Goal: Task Accomplishment & Management: Complete application form

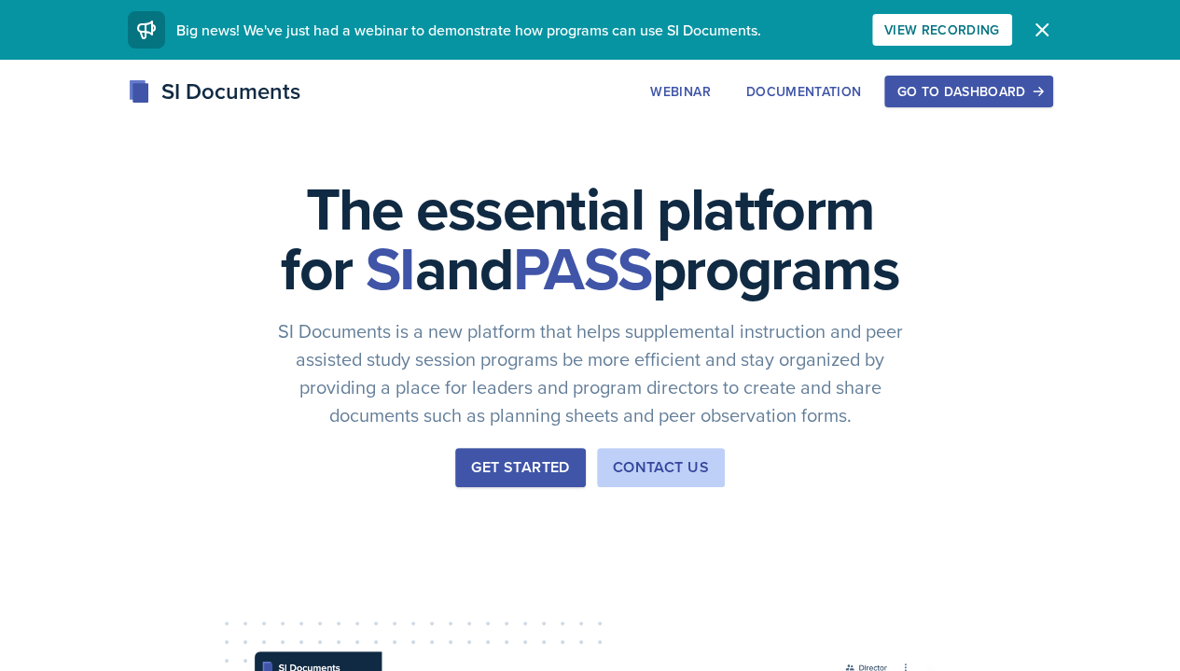
click at [1040, 90] on div "Go to Dashboard" at bounding box center [968, 91] width 144 height 15
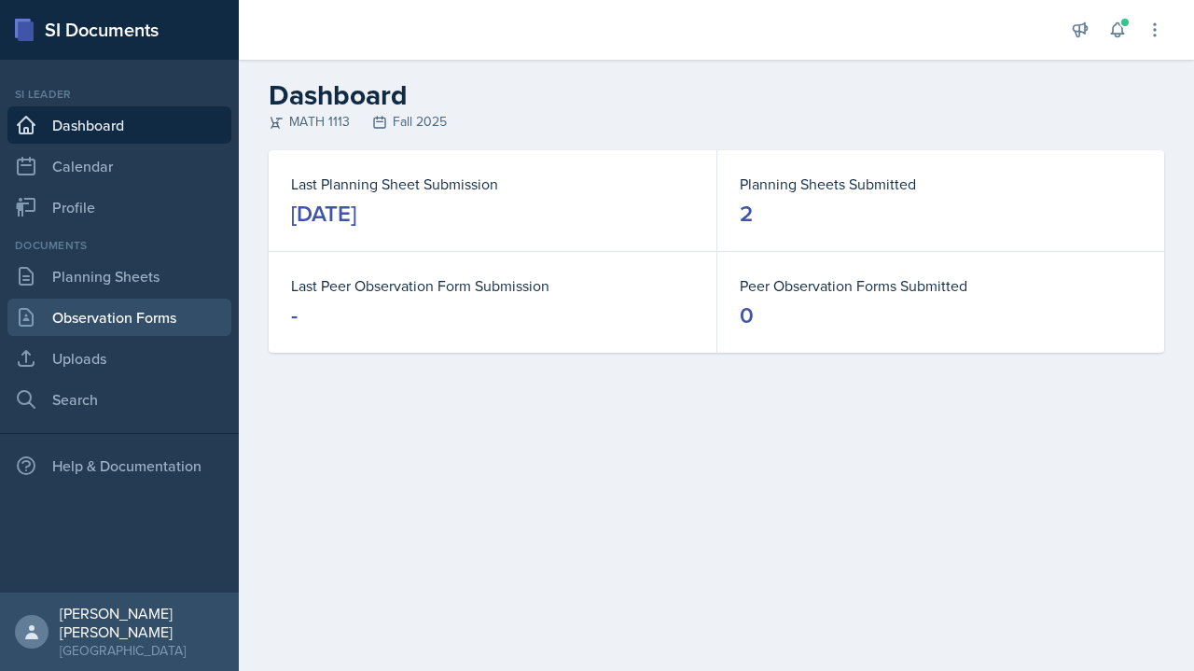
click at [154, 315] on link "Observation Forms" at bounding box center [119, 316] width 224 height 37
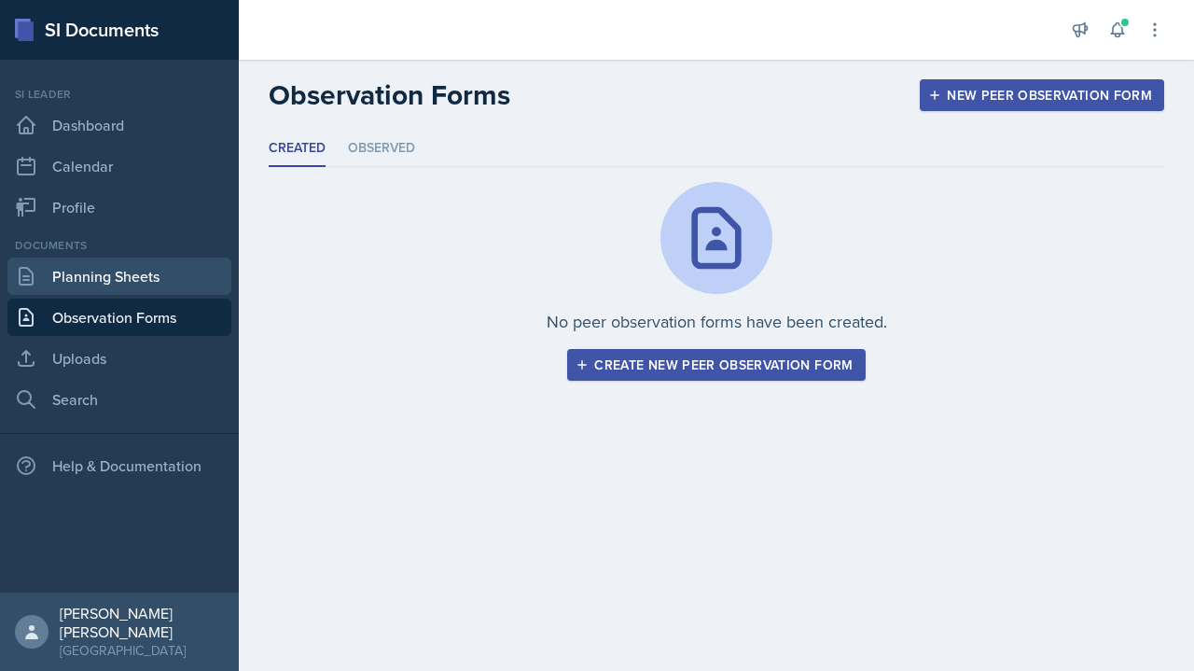
click at [164, 259] on link "Planning Sheets" at bounding box center [119, 275] width 224 height 37
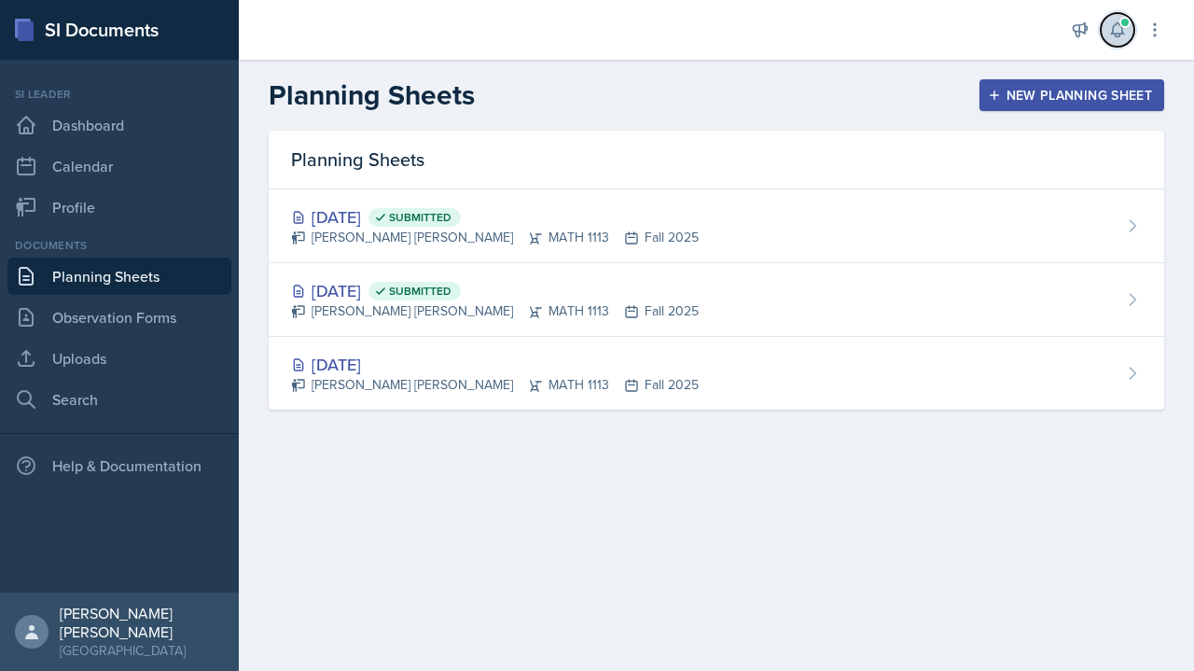
click at [1103, 28] on button at bounding box center [1118, 30] width 34 height 34
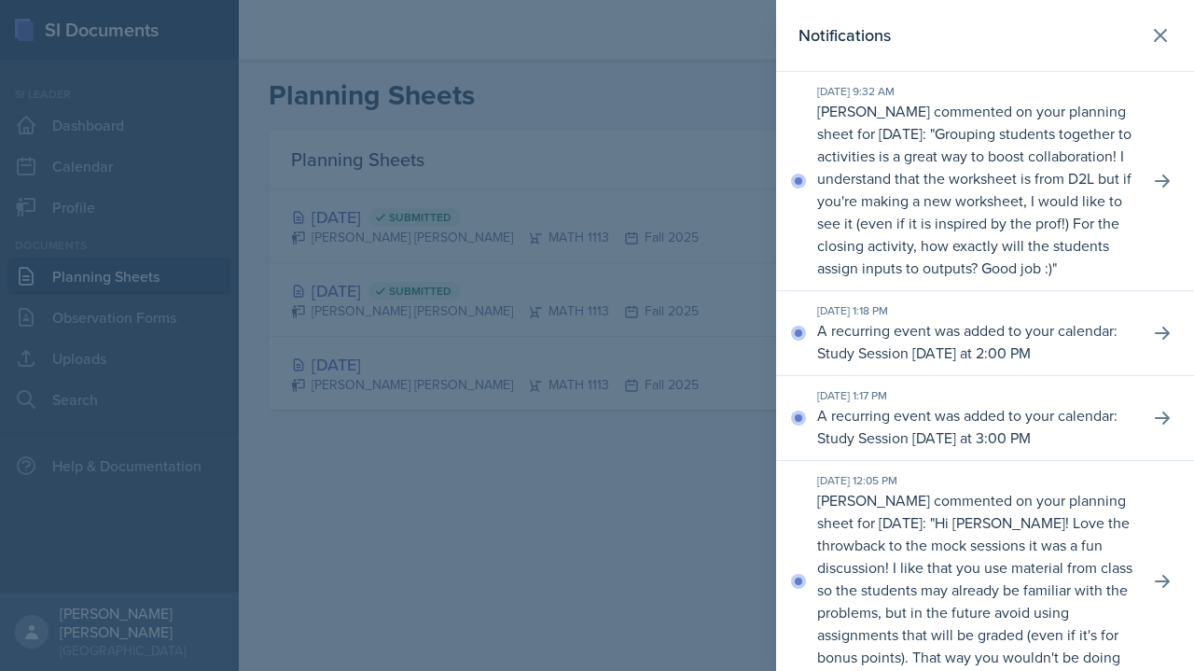
click at [1017, 190] on p "Grouping students together to activities is a great way to boost collaboration!…" at bounding box center [974, 200] width 314 height 155
click at [1153, 190] on icon at bounding box center [1162, 181] width 19 height 19
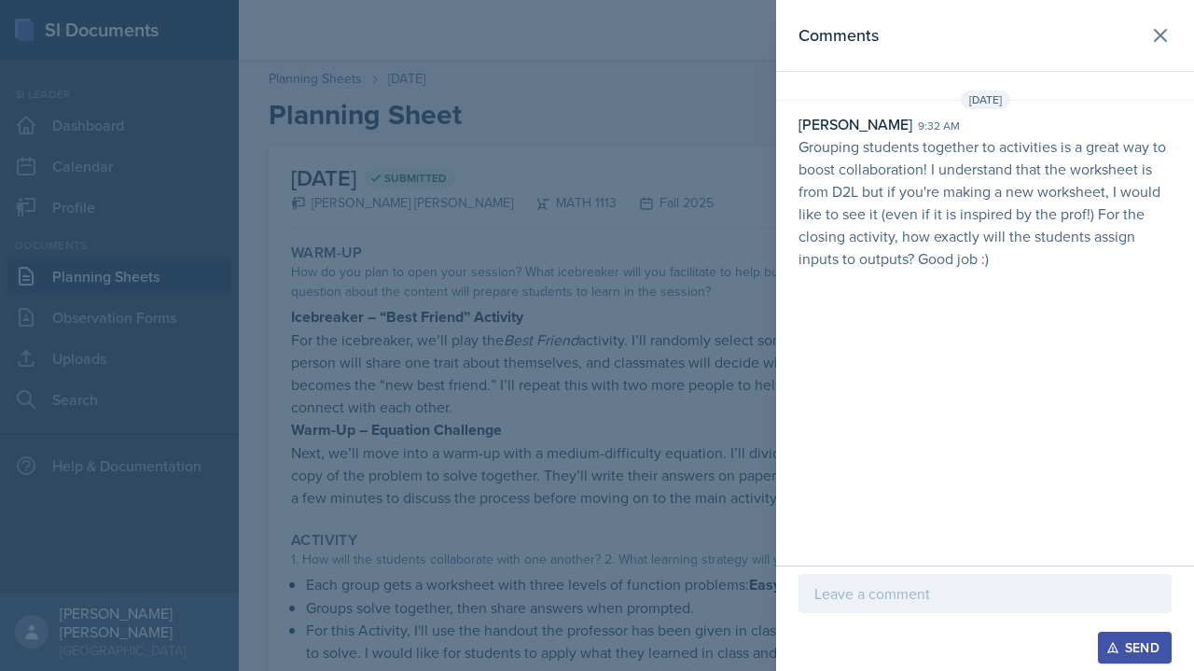
click at [944, 604] on p at bounding box center [984, 593] width 341 height 22
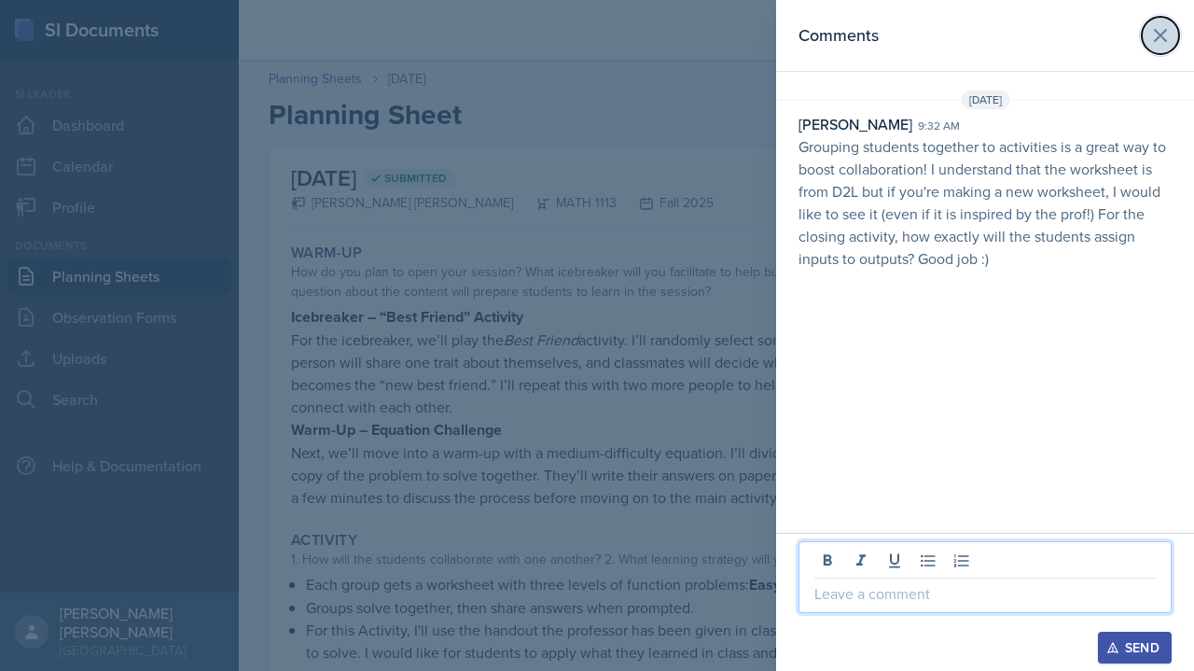
click at [1162, 35] on icon at bounding box center [1160, 35] width 22 height 22
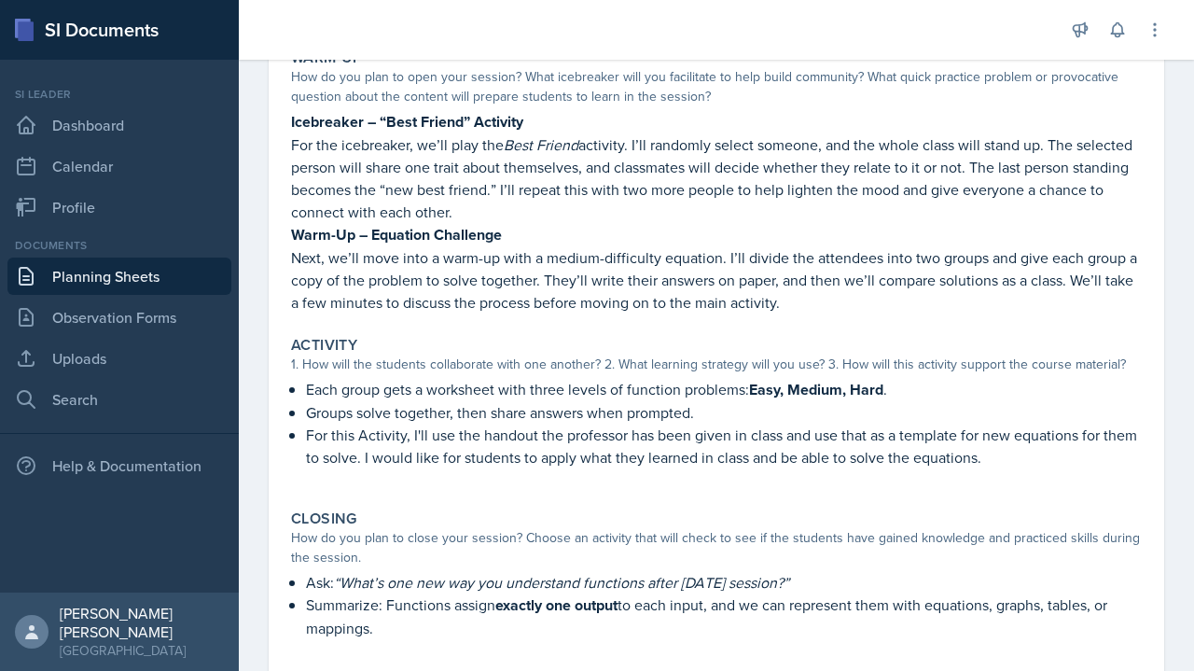
scroll to position [341, 0]
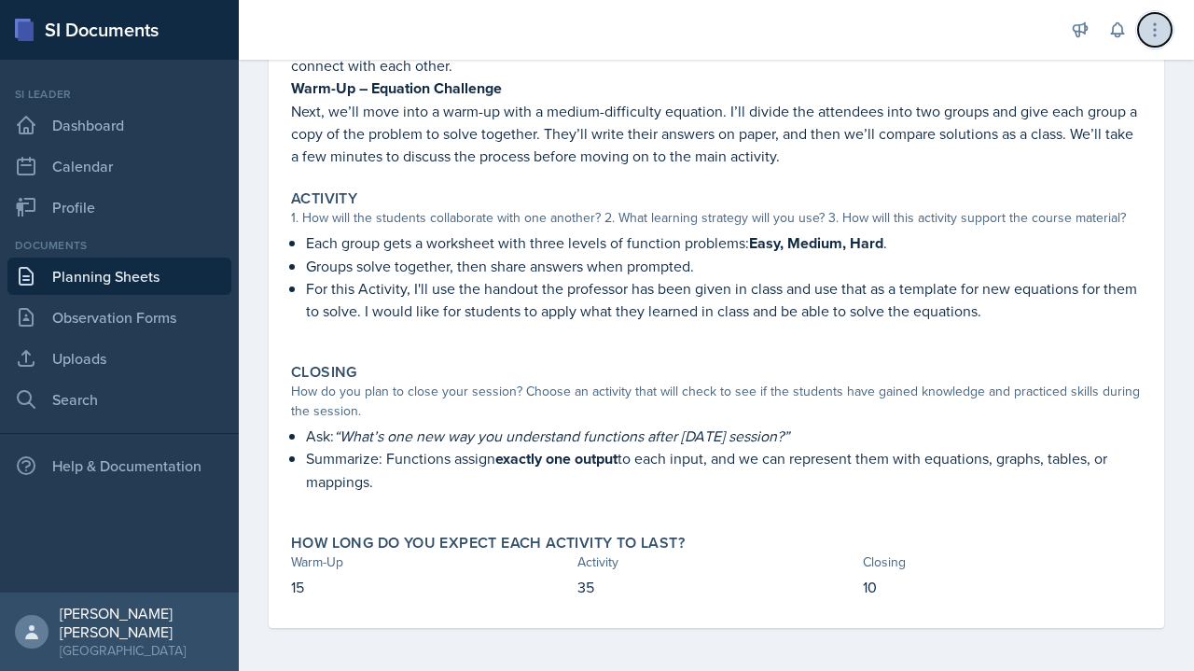
click at [1144, 37] on button at bounding box center [1155, 30] width 34 height 34
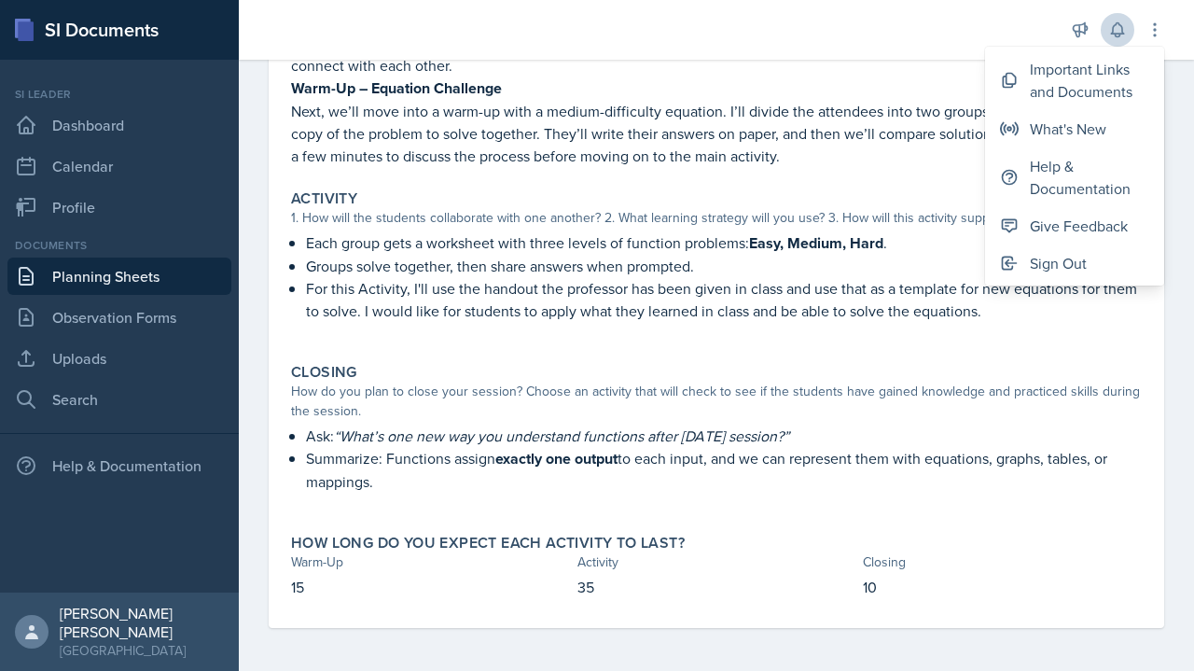
click at [1112, 32] on icon at bounding box center [1117, 30] width 19 height 19
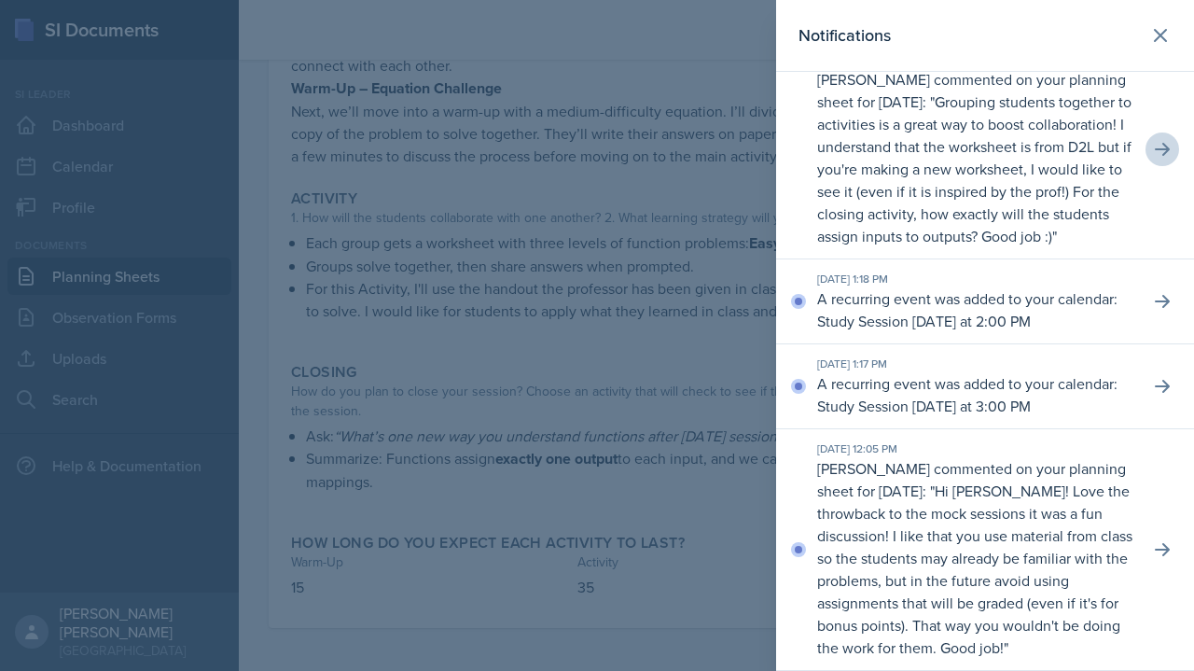
scroll to position [46, 0]
click at [606, 303] on div at bounding box center [597, 335] width 1194 height 671
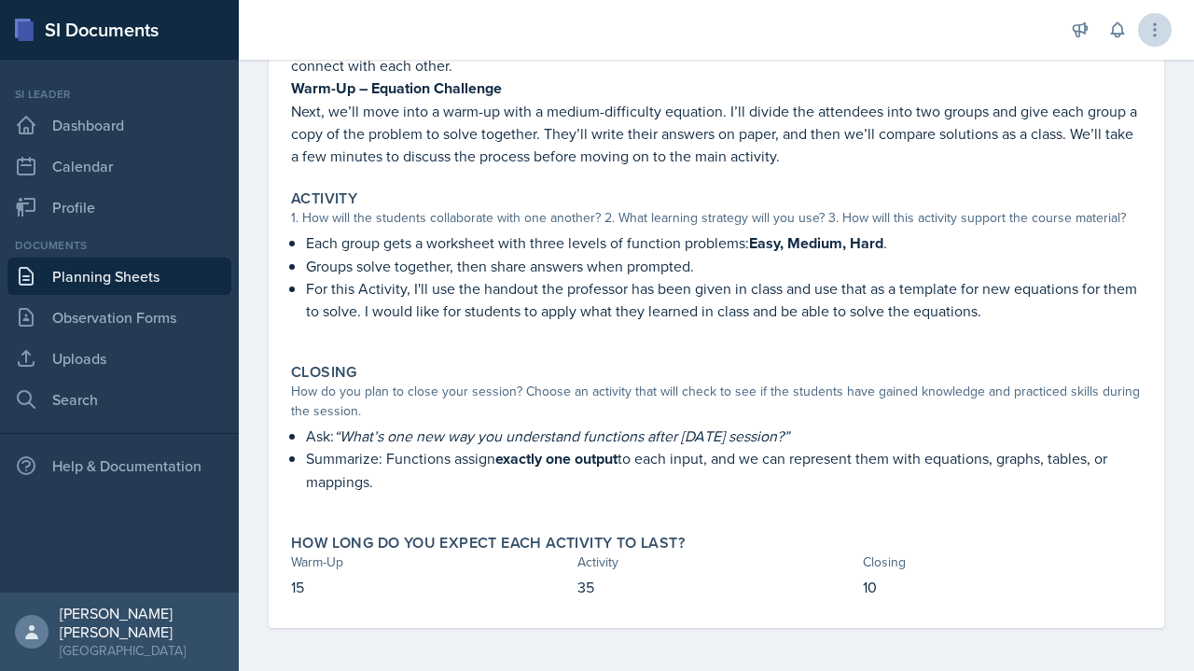
click at [1168, 37] on button at bounding box center [1155, 30] width 34 height 34
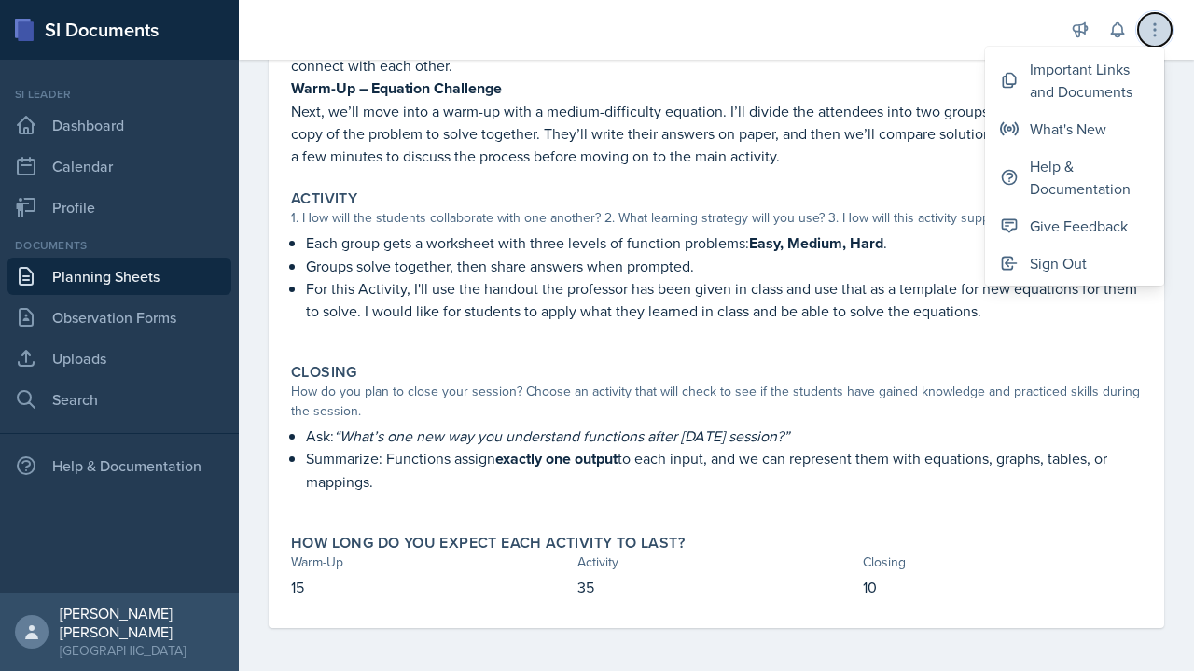
click at [1152, 41] on button at bounding box center [1155, 30] width 34 height 34
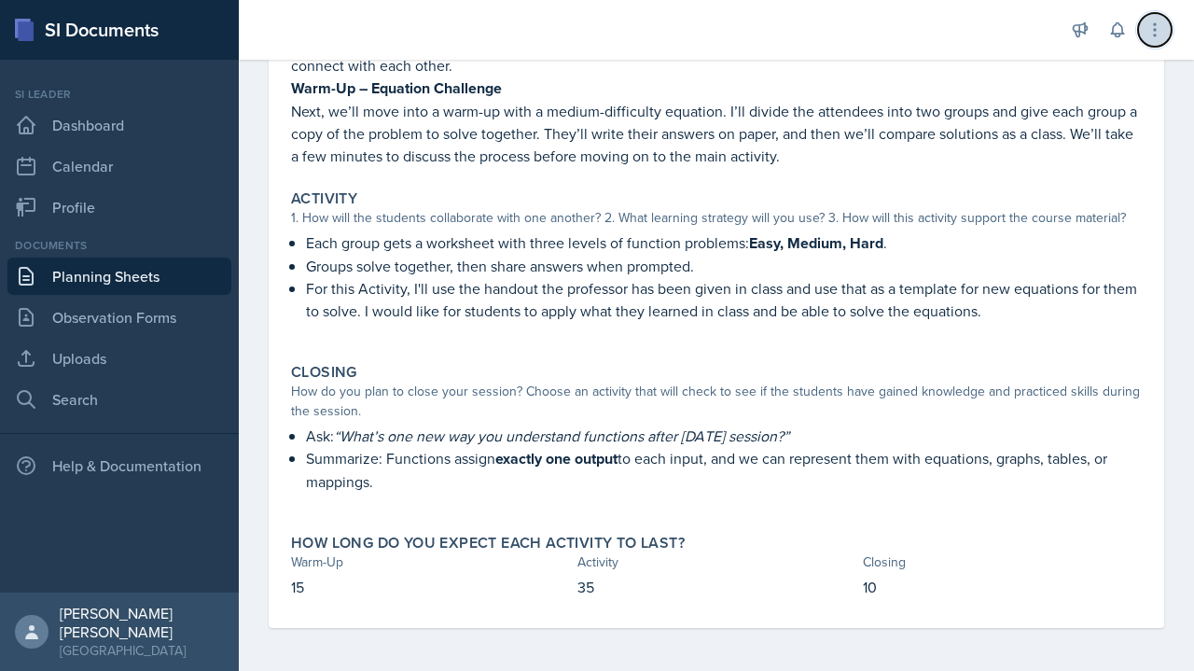
click at [1166, 38] on button at bounding box center [1155, 30] width 34 height 34
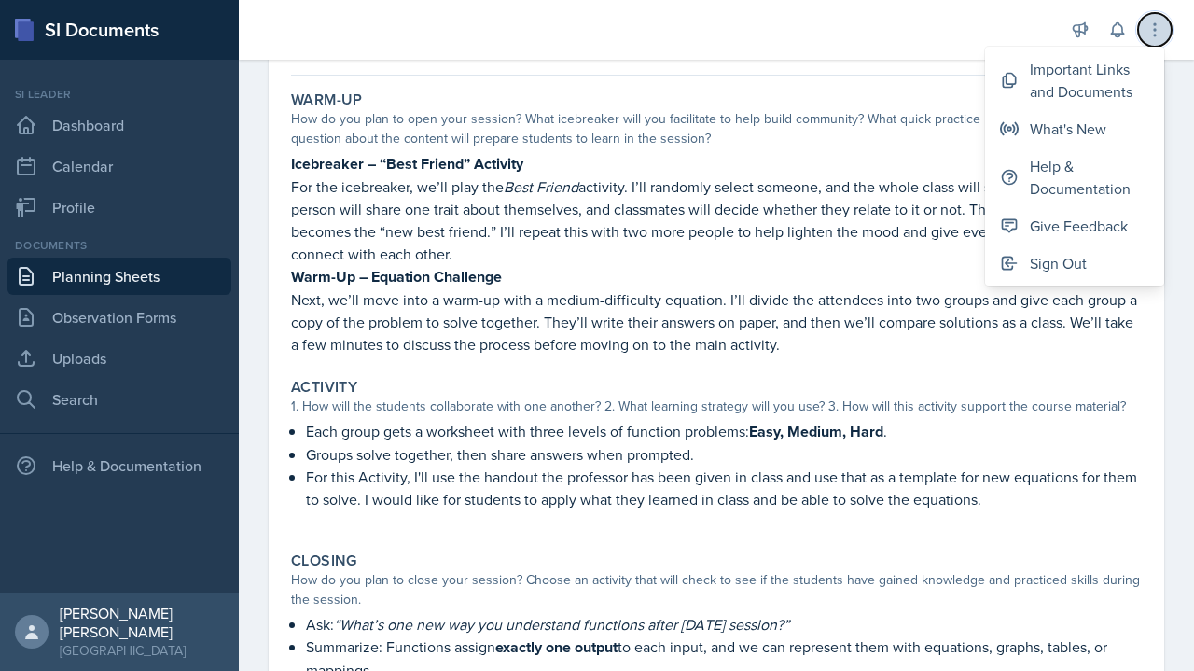
scroll to position [0, 0]
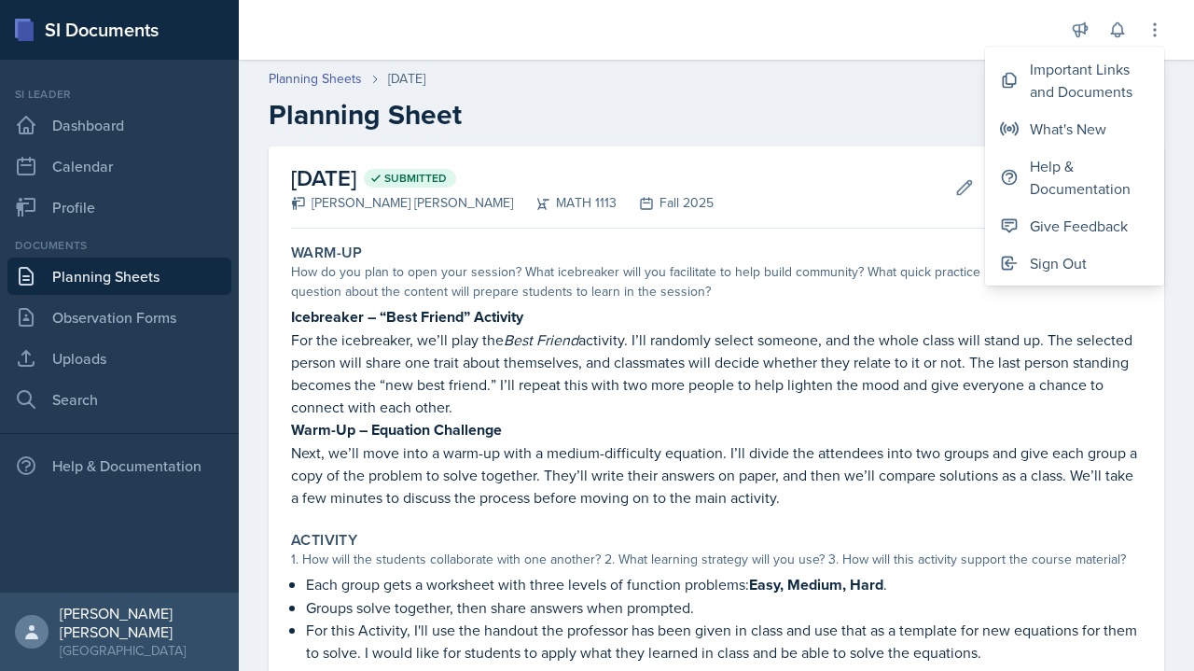
click at [884, 116] on h2 "Planning Sheet" at bounding box center [716, 115] width 895 height 34
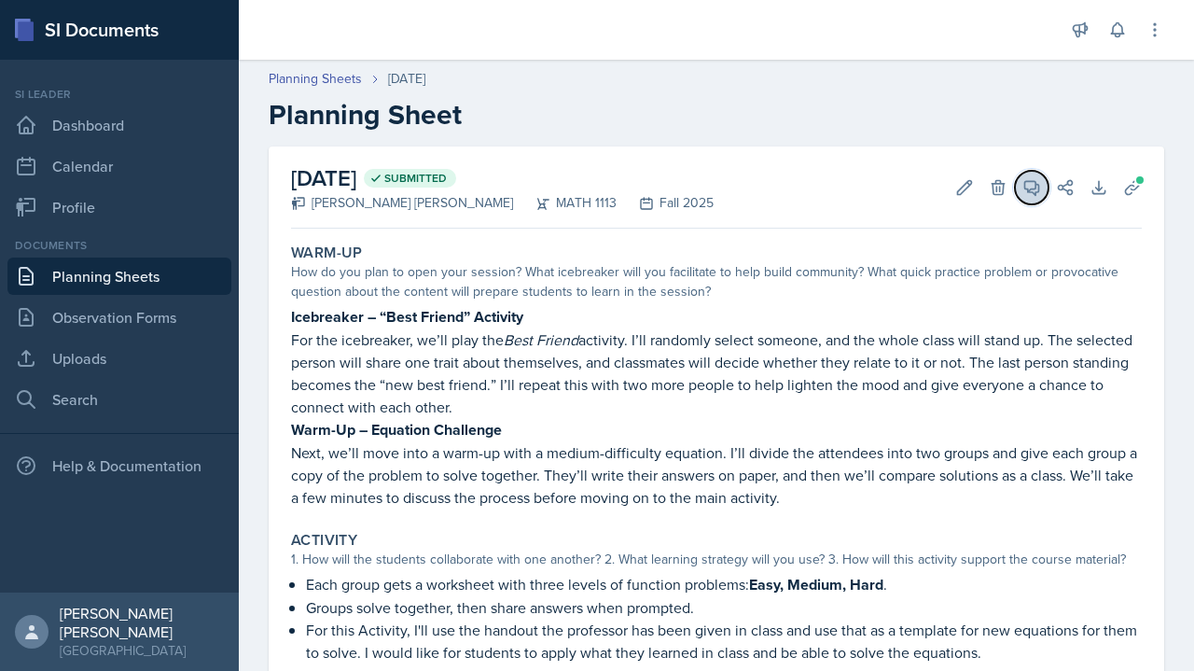
click at [1025, 187] on icon at bounding box center [1032, 188] width 14 height 14
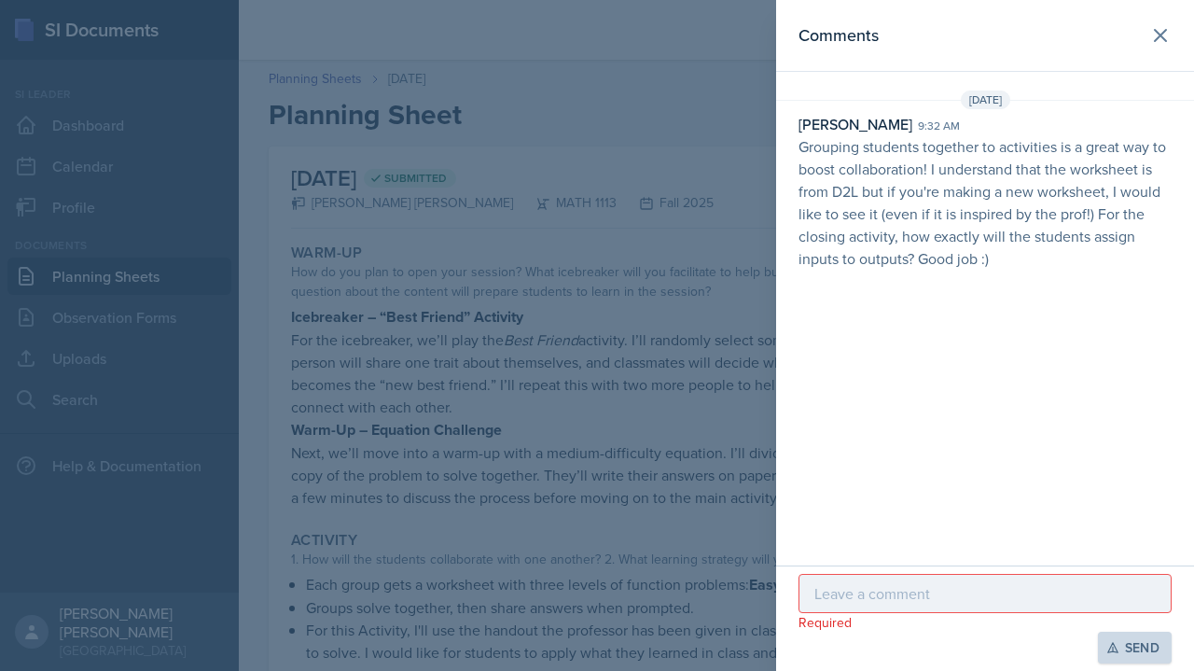
click at [888, 589] on p at bounding box center [984, 593] width 341 height 22
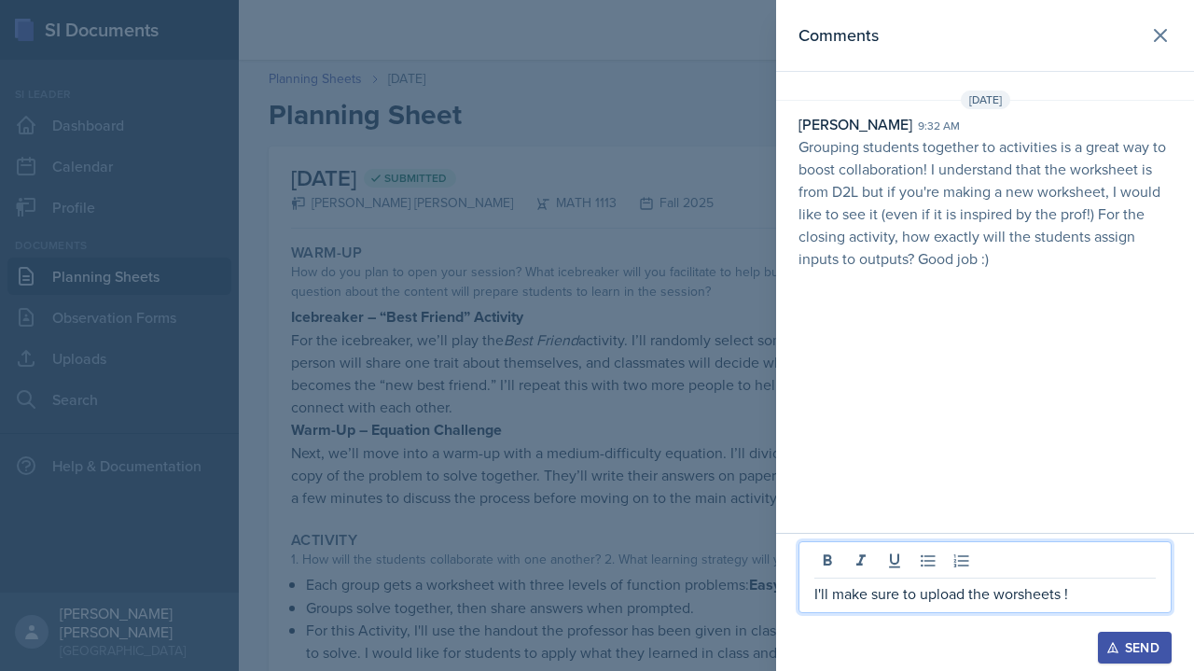
click at [1017, 588] on p "I'll make sure to upload the worsheets !" at bounding box center [984, 593] width 341 height 22
click at [1104, 594] on p "I'll make sure to upload the worksheets !" at bounding box center [984, 593] width 341 height 22
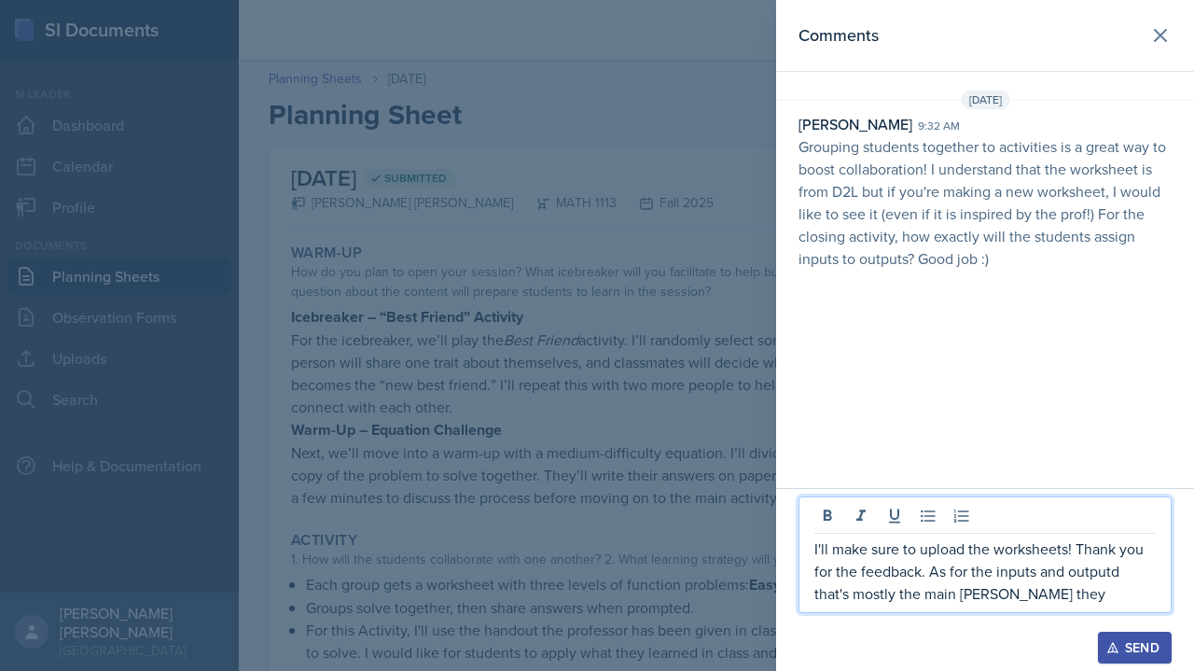
click at [1104, 564] on p "I'll make sure to upload the worksheets! Thank you for the feedback. As for the…" at bounding box center [984, 570] width 341 height 67
click at [1121, 566] on p "I'll make sure to upload the worksheets! Thank you for the feedback. As for the…" at bounding box center [984, 570] width 341 height 67
click at [942, 585] on p "I'll make sure to upload the worksheets! Thank you for the feedback. As for the…" at bounding box center [984, 570] width 341 height 67
click at [1000, 596] on p "I'll make sure to upload the worksheets! Thank you for the feedback. As for the…" at bounding box center [984, 570] width 341 height 67
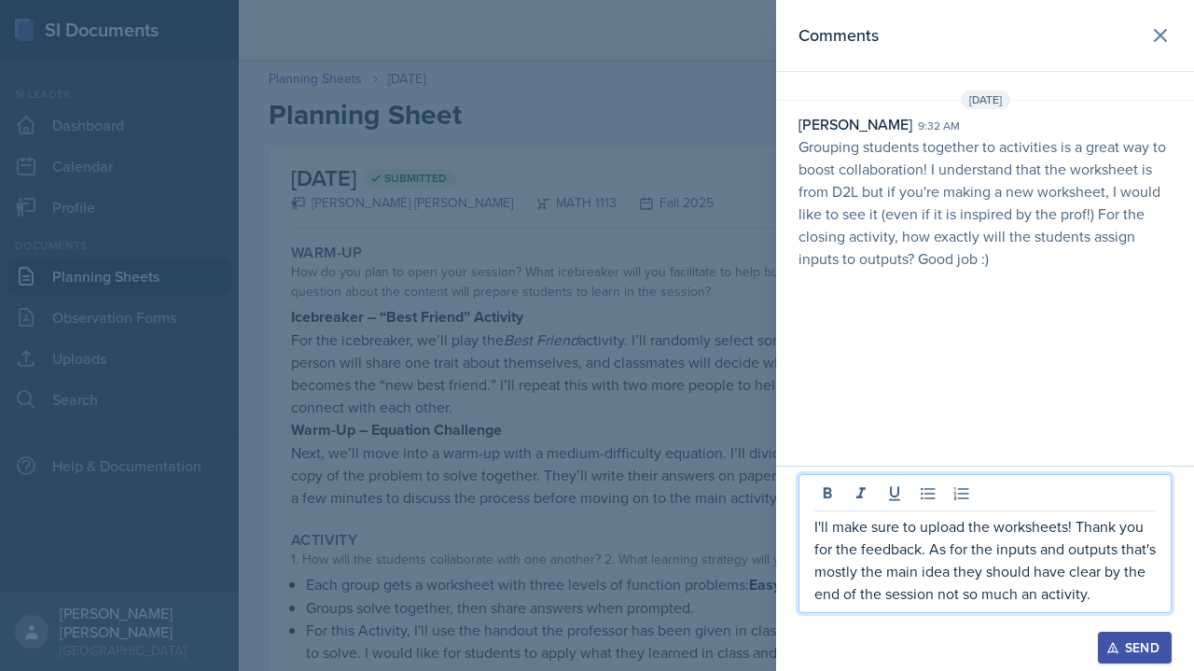
click at [1036, 550] on p "I'll make sure to upload the worksheets! Thank you for the feedback. As for the…" at bounding box center [984, 560] width 341 height 90
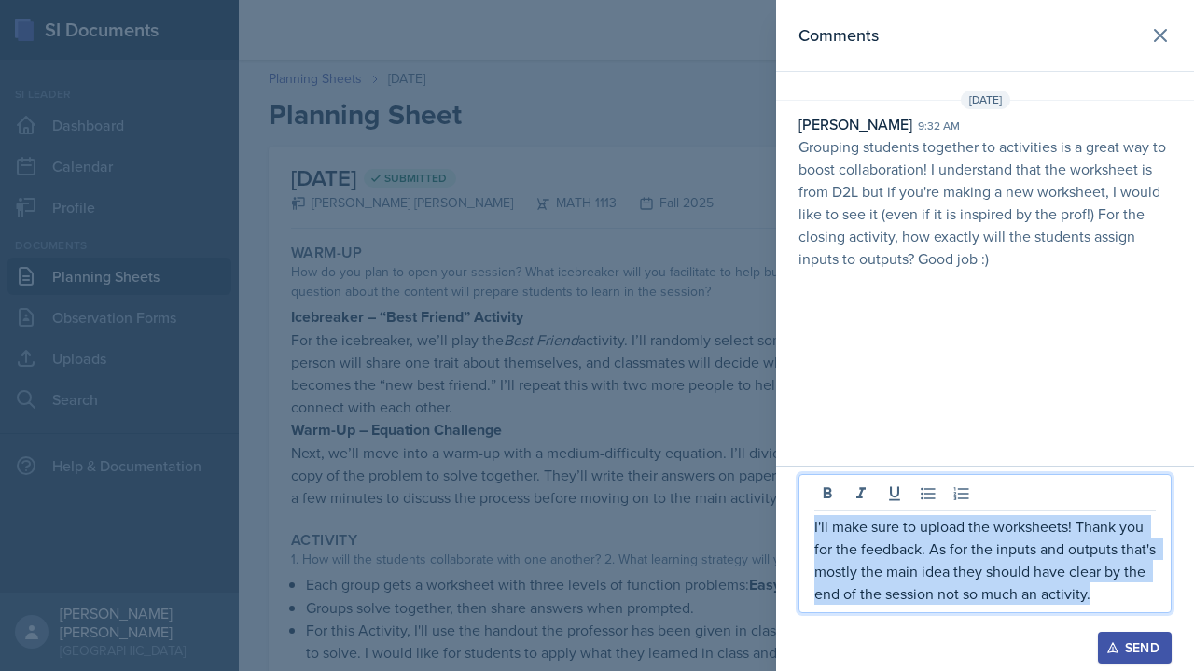
click at [1036, 550] on p "I'll make sure to upload the worksheets! Thank you for the feedback. As for the…" at bounding box center [984, 560] width 341 height 90
copy p "I'll make sure to upload the worksheets! Thank you for the feedback. As for the…"
click at [1158, 44] on icon at bounding box center [1160, 35] width 22 height 22
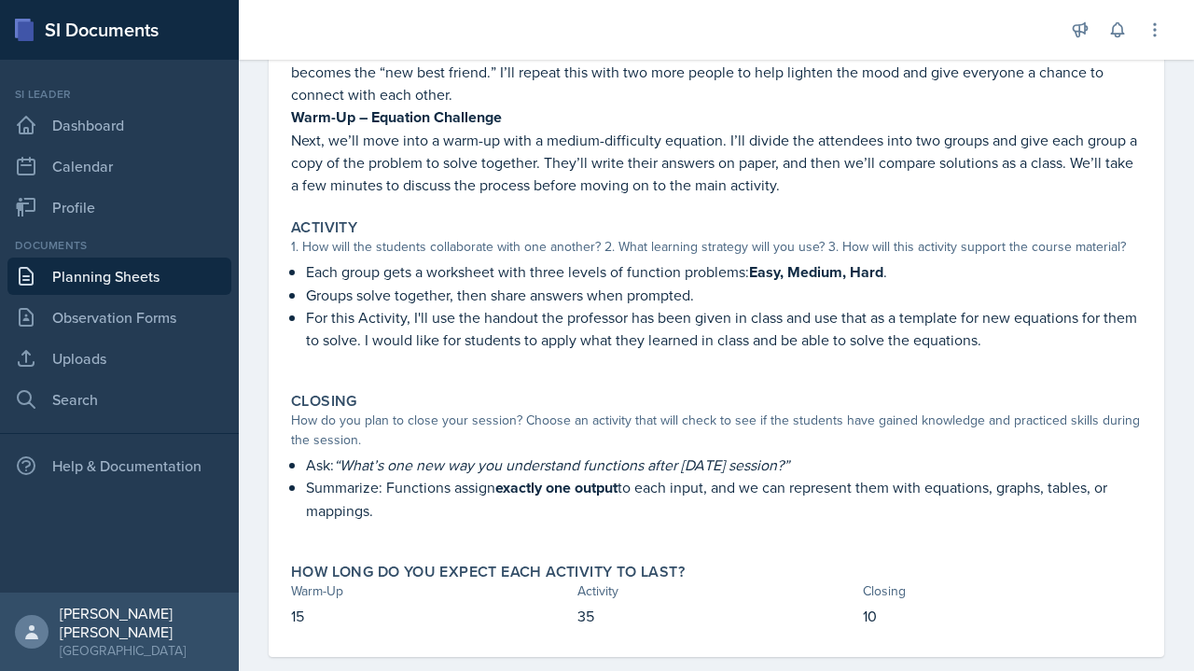
scroll to position [341, 0]
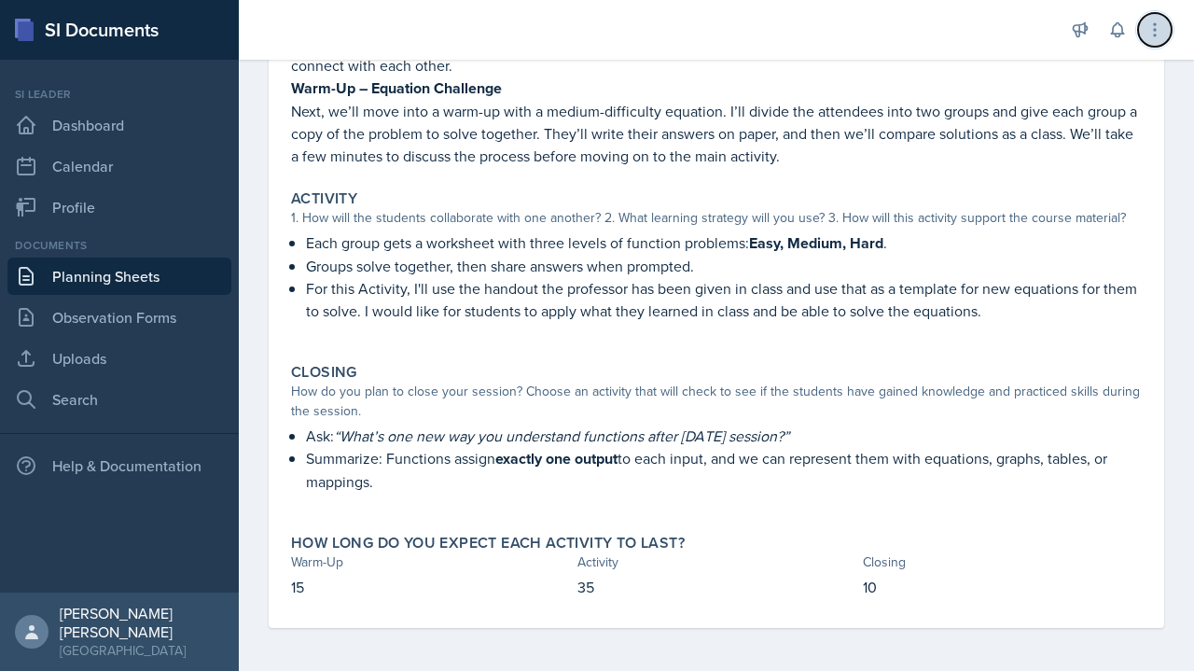
click at [1164, 34] on button at bounding box center [1155, 30] width 34 height 34
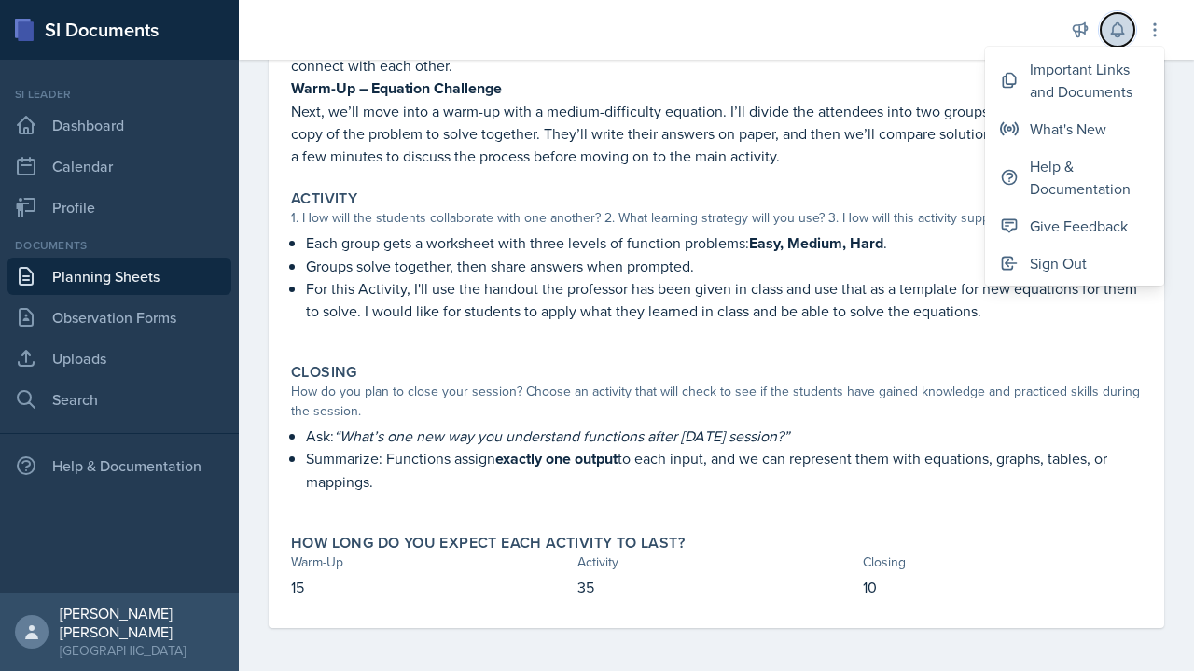
click at [1127, 30] on button at bounding box center [1118, 30] width 34 height 34
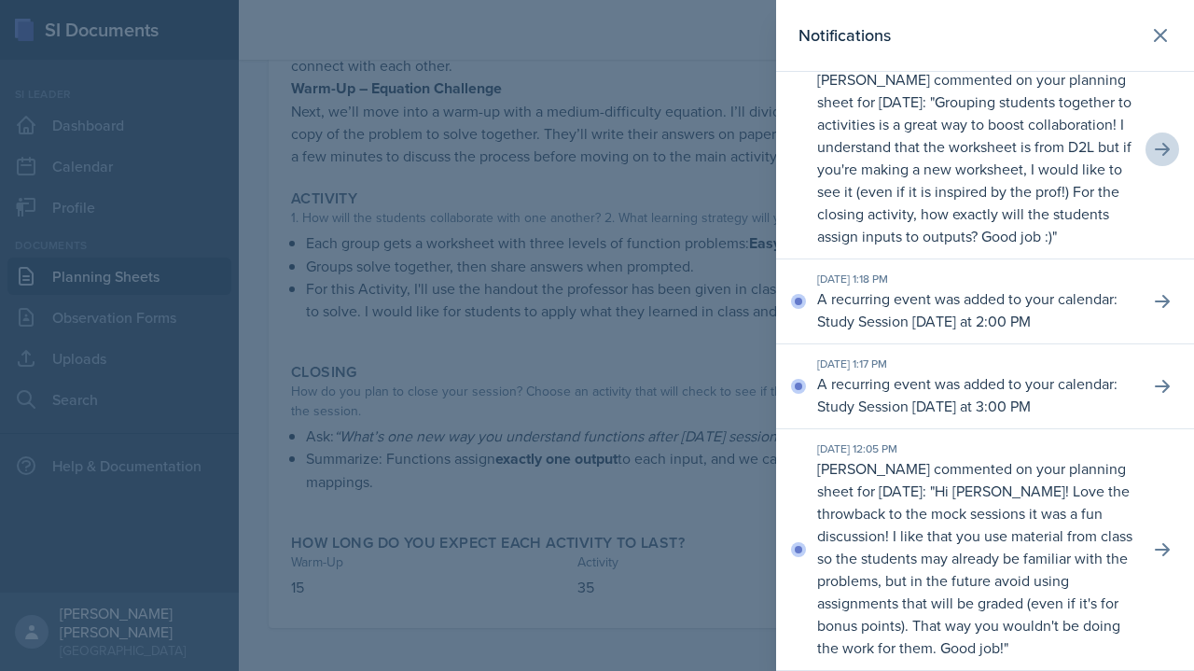
click at [980, 153] on p "Grouping students together to activities is a great way to boost collaboration!…" at bounding box center [974, 168] width 314 height 155
click at [1000, 155] on p "Grouping students together to activities is a great way to boost collaboration!…" at bounding box center [974, 168] width 314 height 155
click at [714, 345] on div at bounding box center [597, 335] width 1194 height 671
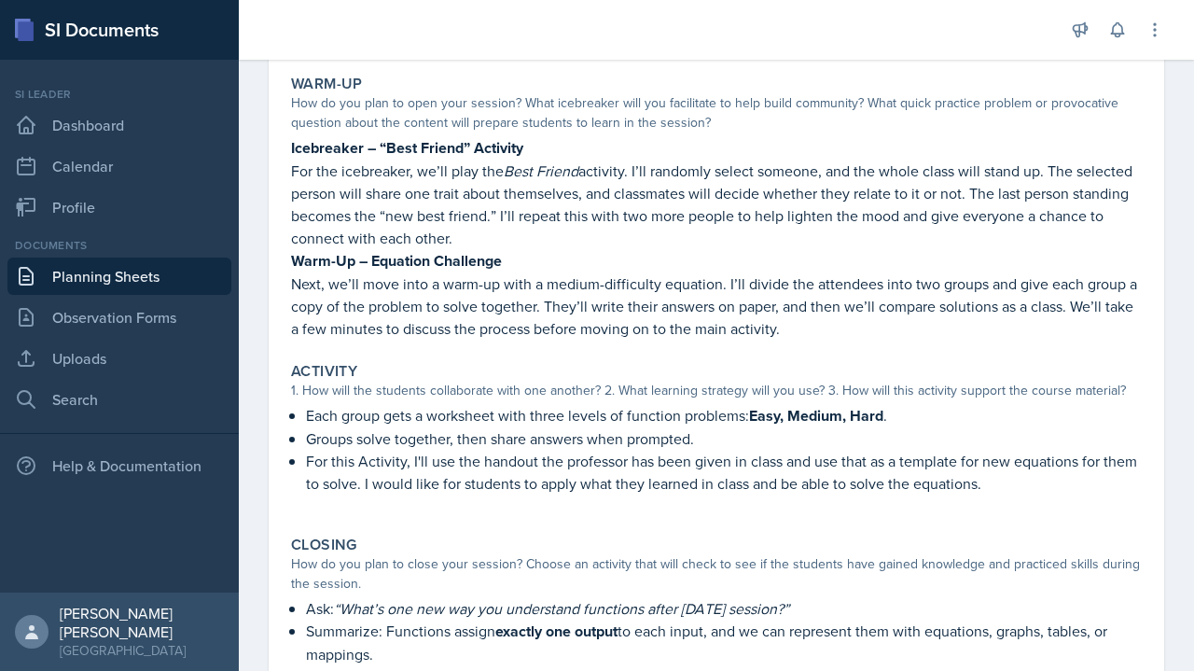
scroll to position [0, 0]
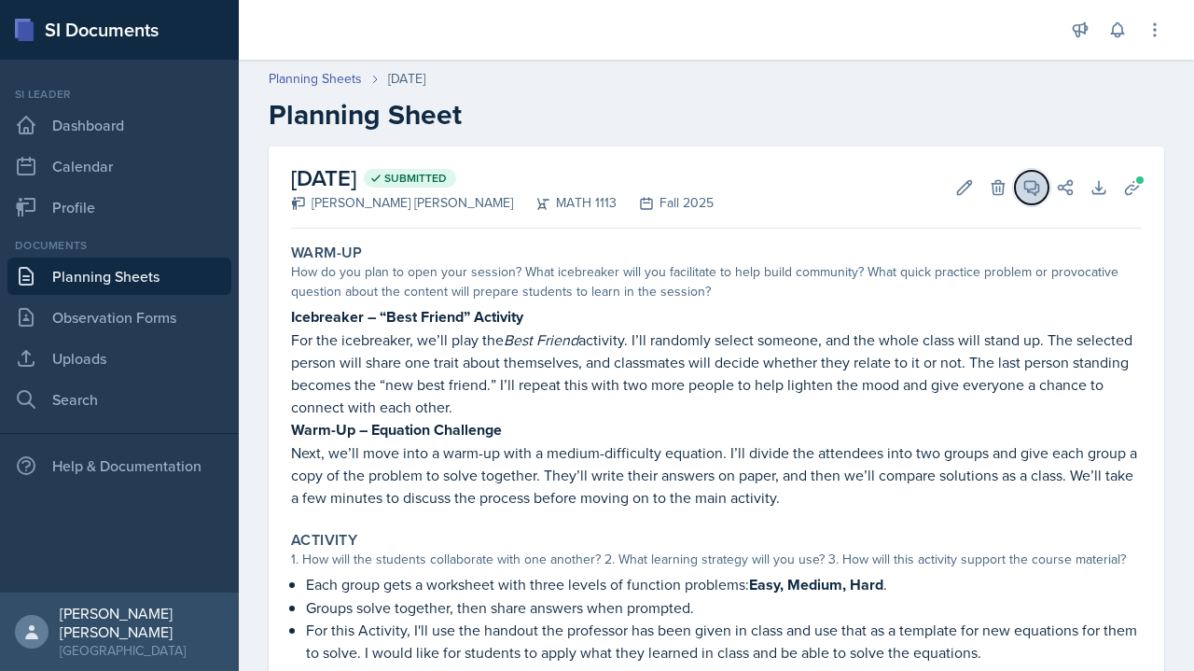
click at [1033, 178] on span at bounding box center [1037, 180] width 9 height 9
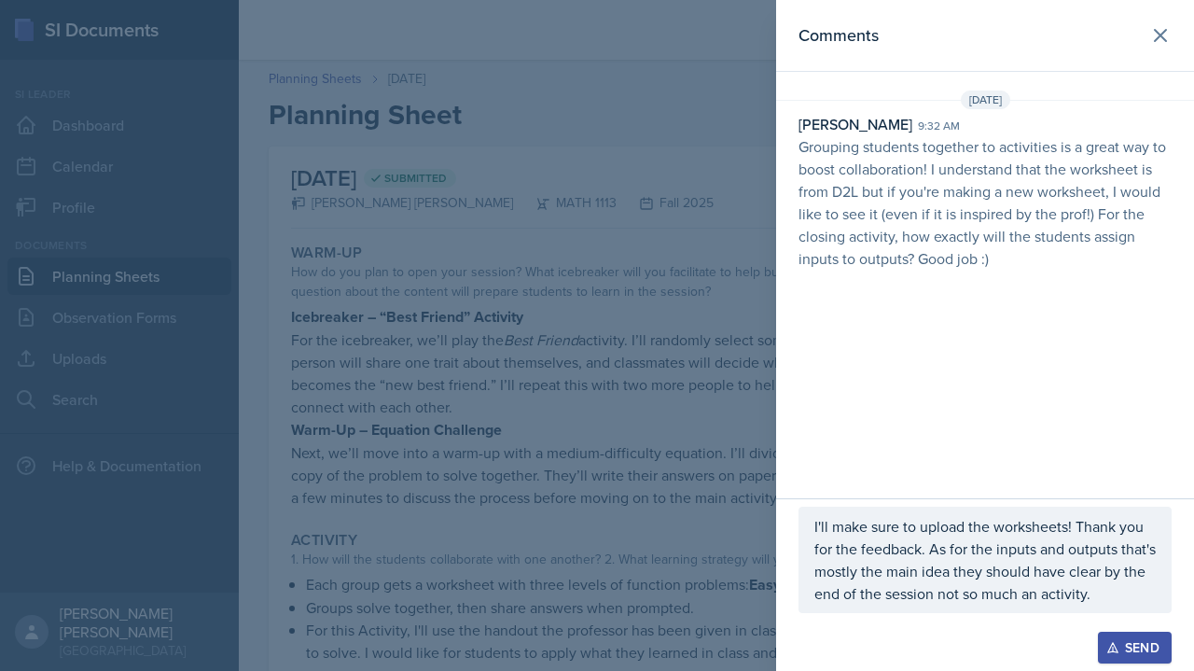
click at [1114, 598] on p "I'll make sure to upload the worksheets! Thank you for the feedback. As for the…" at bounding box center [984, 560] width 341 height 90
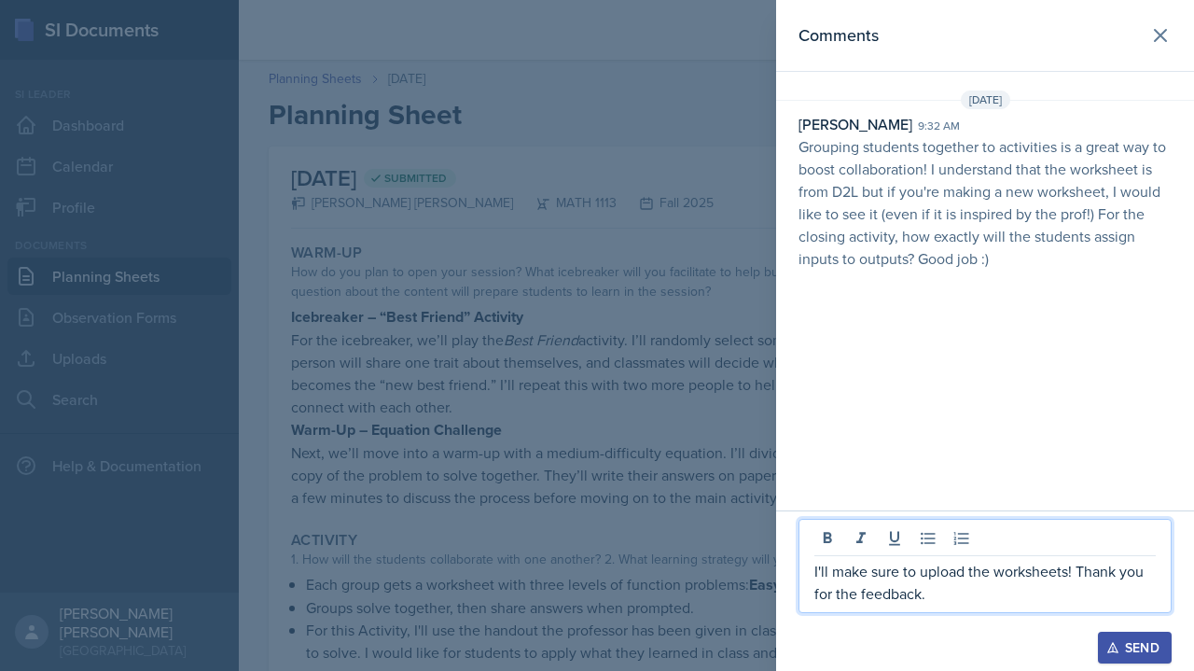
click at [1145, 636] on button "Send" at bounding box center [1135, 647] width 74 height 32
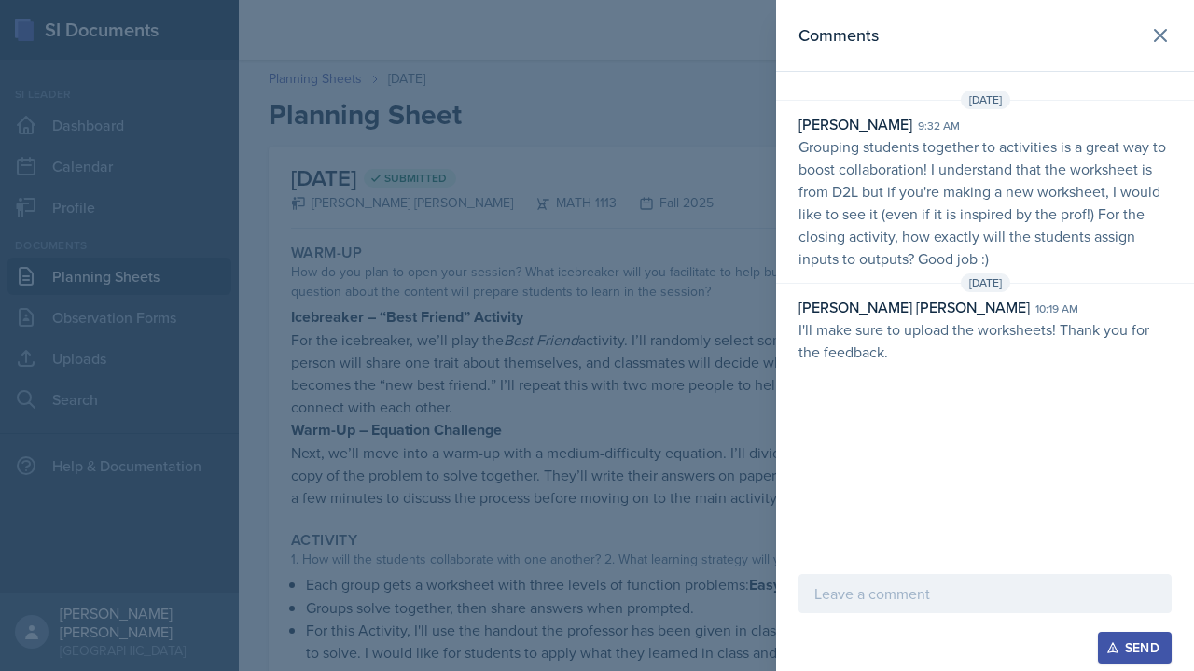
click at [397, 344] on div at bounding box center [597, 335] width 1194 height 671
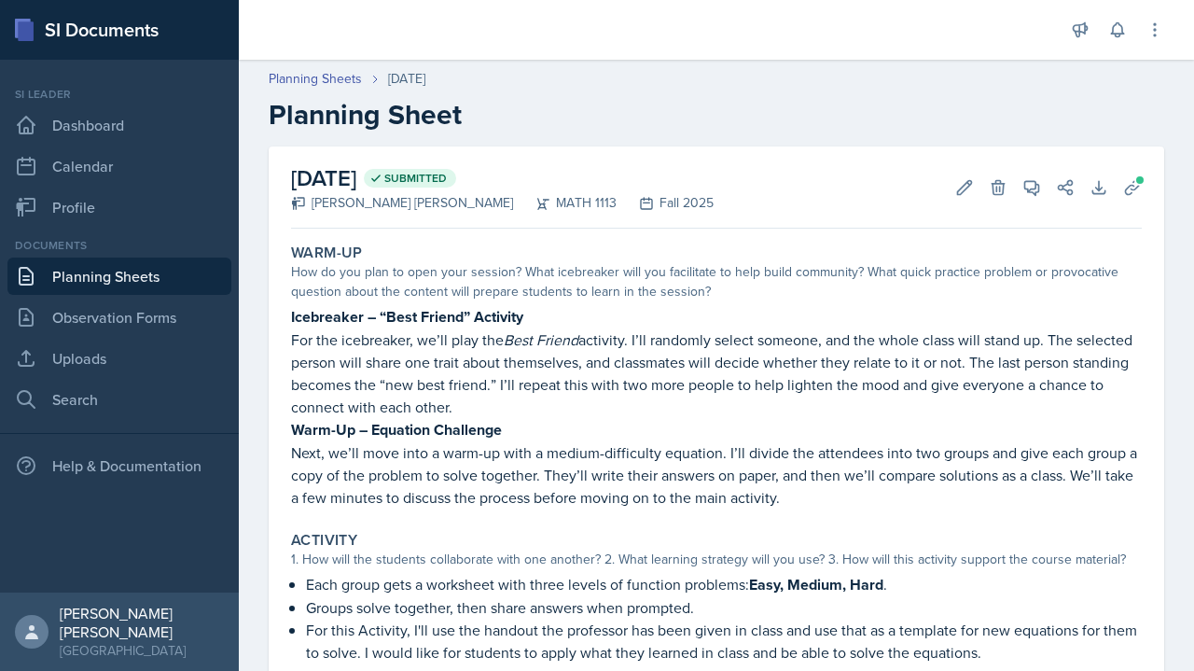
click at [48, 276] on link "Planning Sheets" at bounding box center [119, 275] width 224 height 37
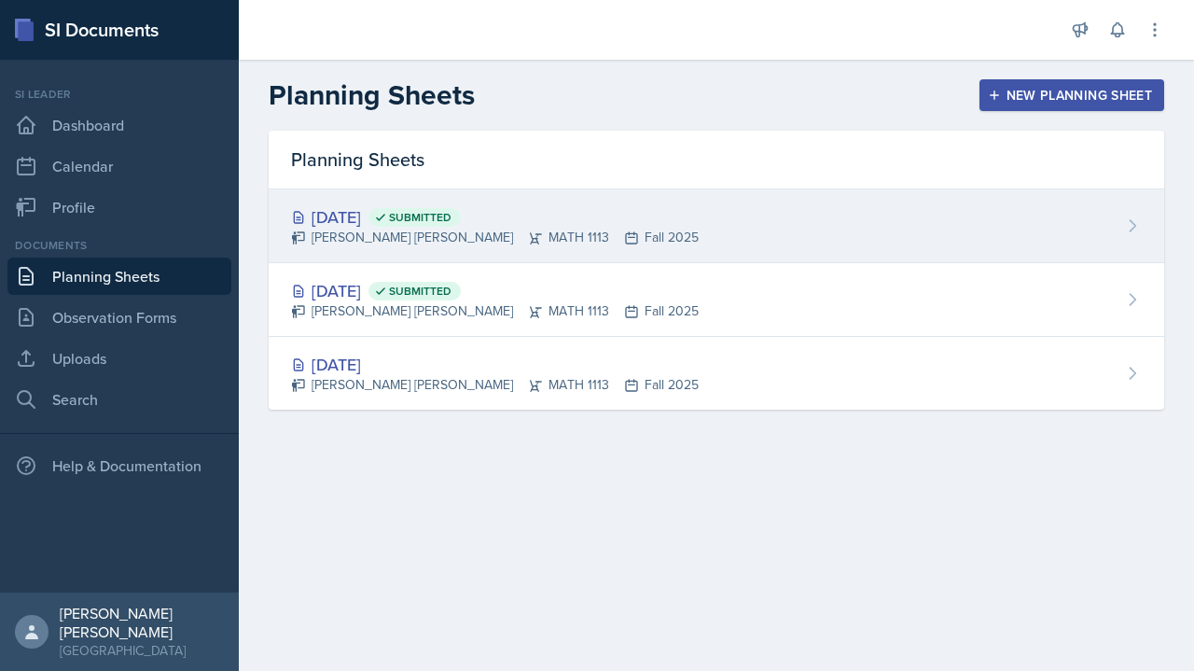
click at [897, 237] on div "[DATE] Submitted [PERSON_NAME] [PERSON_NAME] MATH 1113 Fall 2025" at bounding box center [716, 226] width 895 height 74
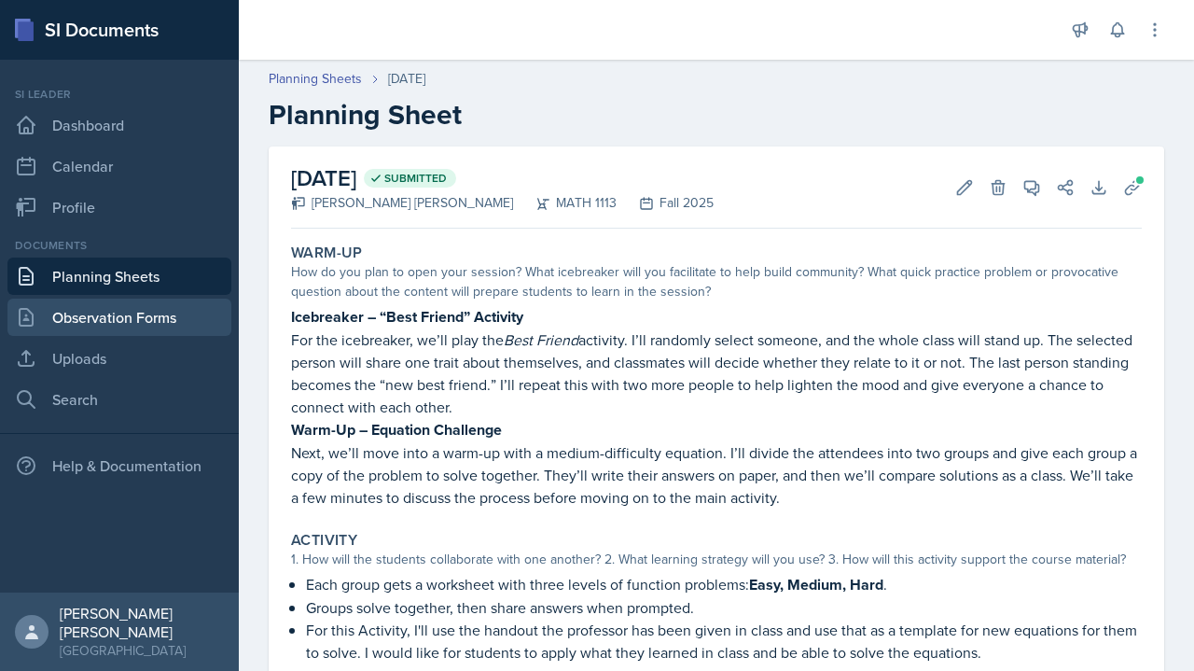
click at [36, 331] on link "Observation Forms" at bounding box center [119, 316] width 224 height 37
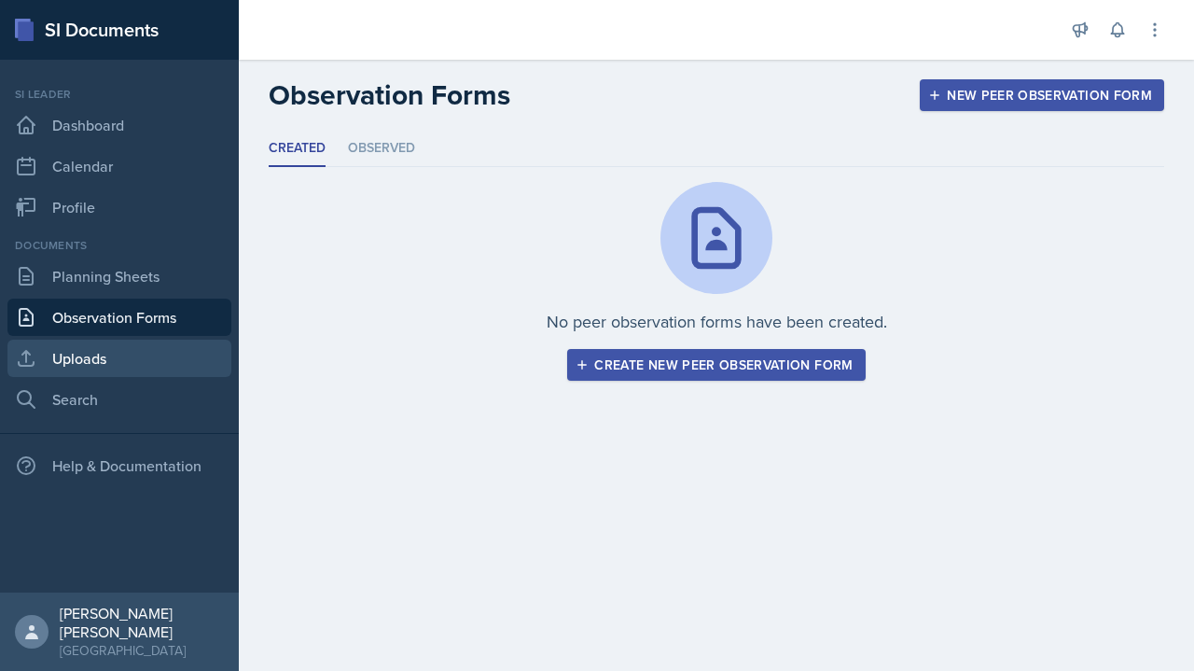
click at [40, 371] on link "Uploads" at bounding box center [119, 357] width 224 height 37
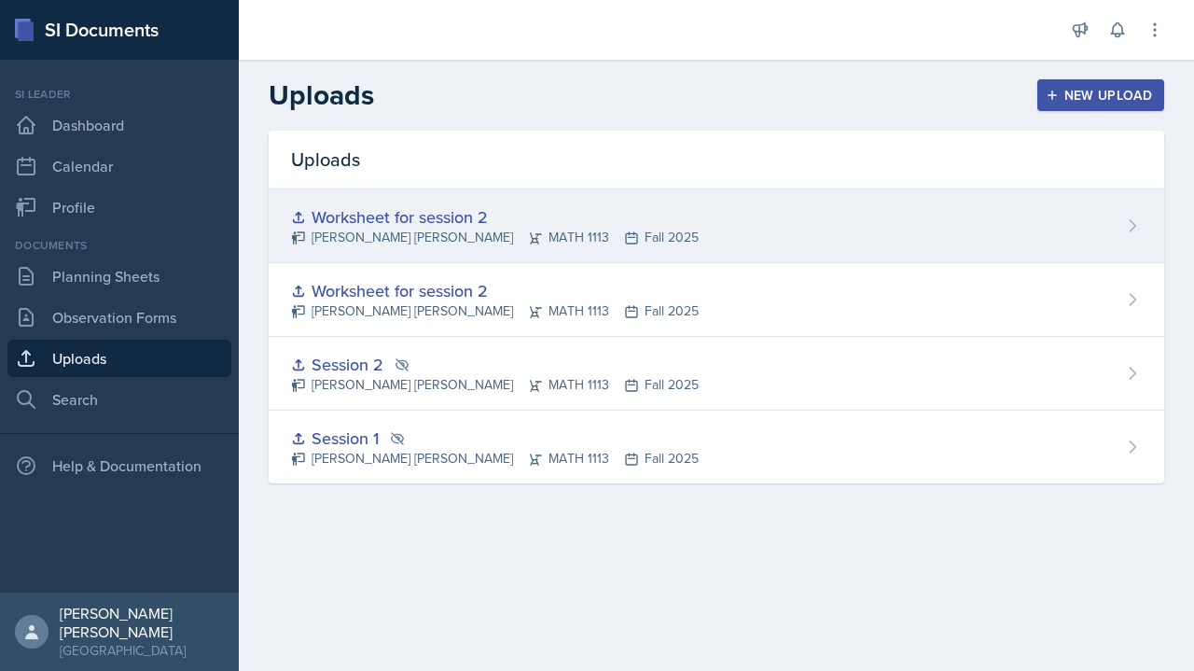
click at [1110, 215] on div "Worksheet for session 2 [PERSON_NAME] [PERSON_NAME] MATH 1113 Fall 2025" at bounding box center [716, 226] width 895 height 74
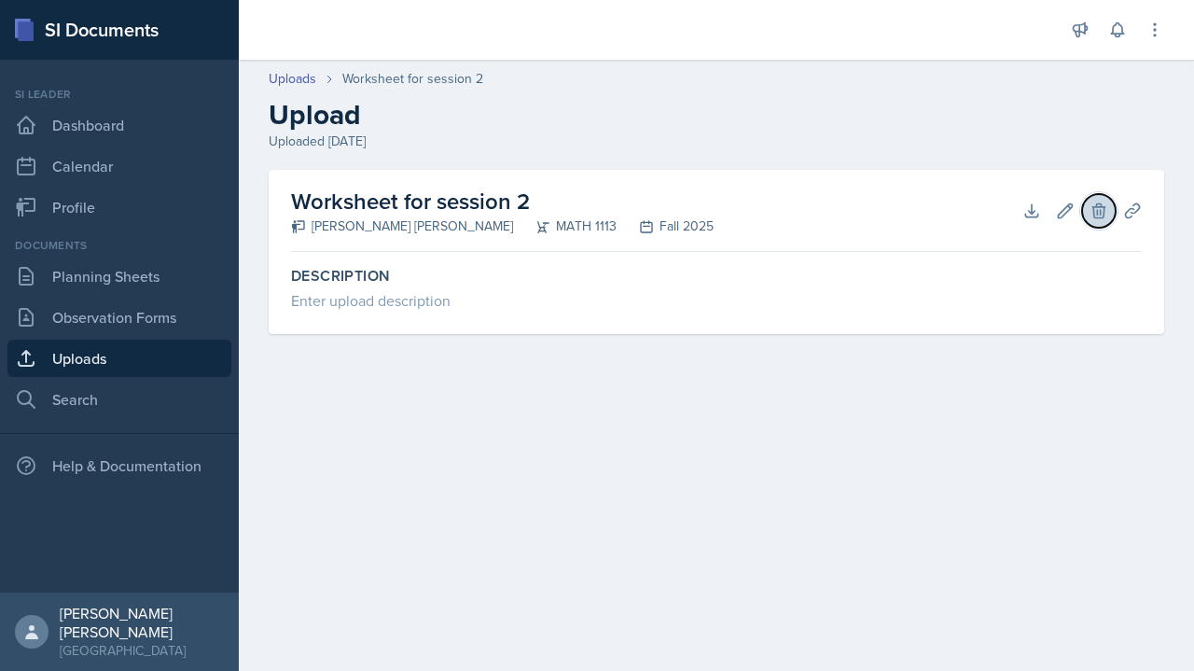
click at [1106, 206] on icon at bounding box center [1098, 210] width 19 height 19
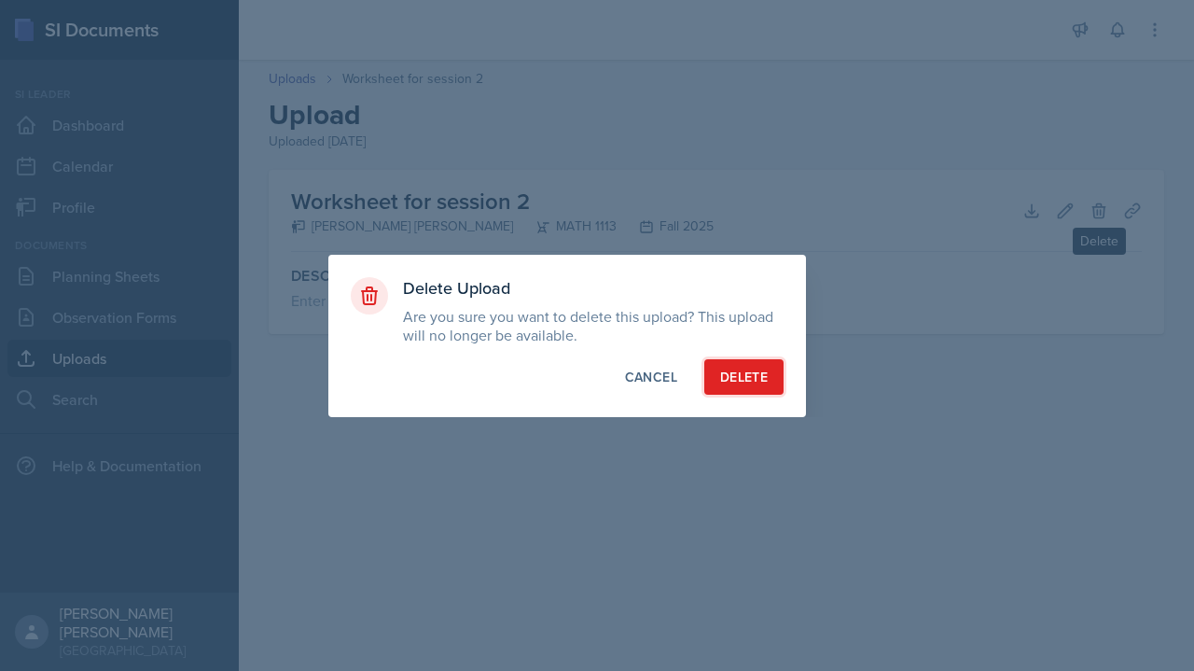
click at [748, 394] on button "Delete" at bounding box center [743, 376] width 79 height 35
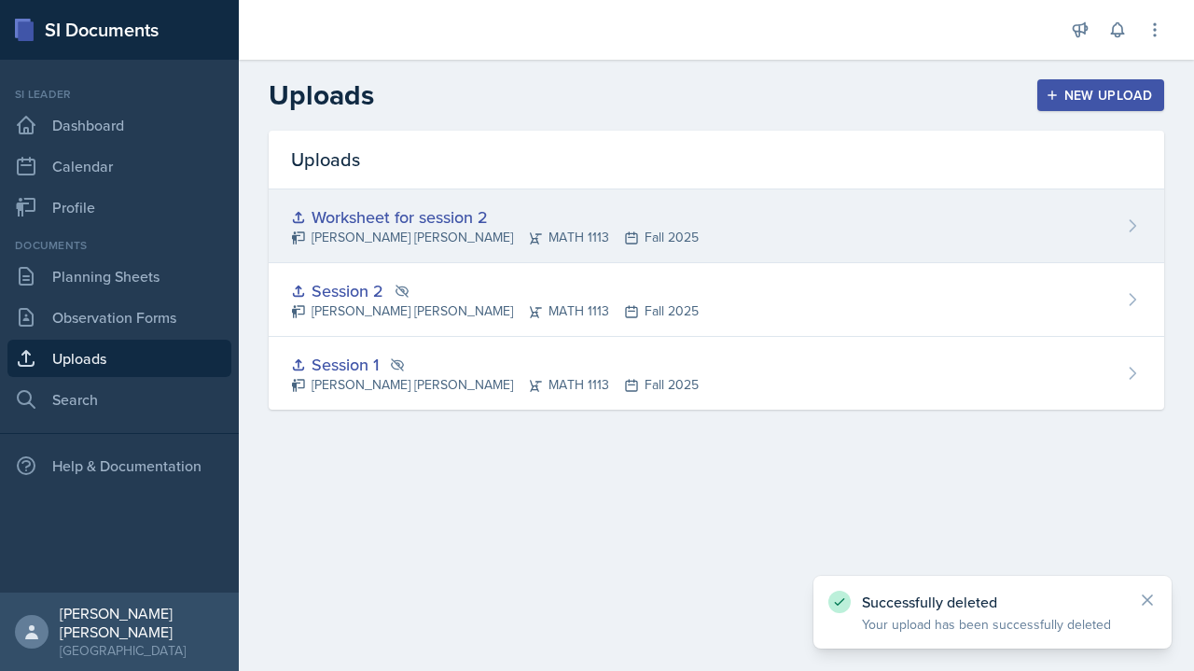
click at [856, 239] on div "Worksheet for session 2 [PERSON_NAME] [PERSON_NAME] MATH 1113 Fall 2025" at bounding box center [716, 226] width 895 height 74
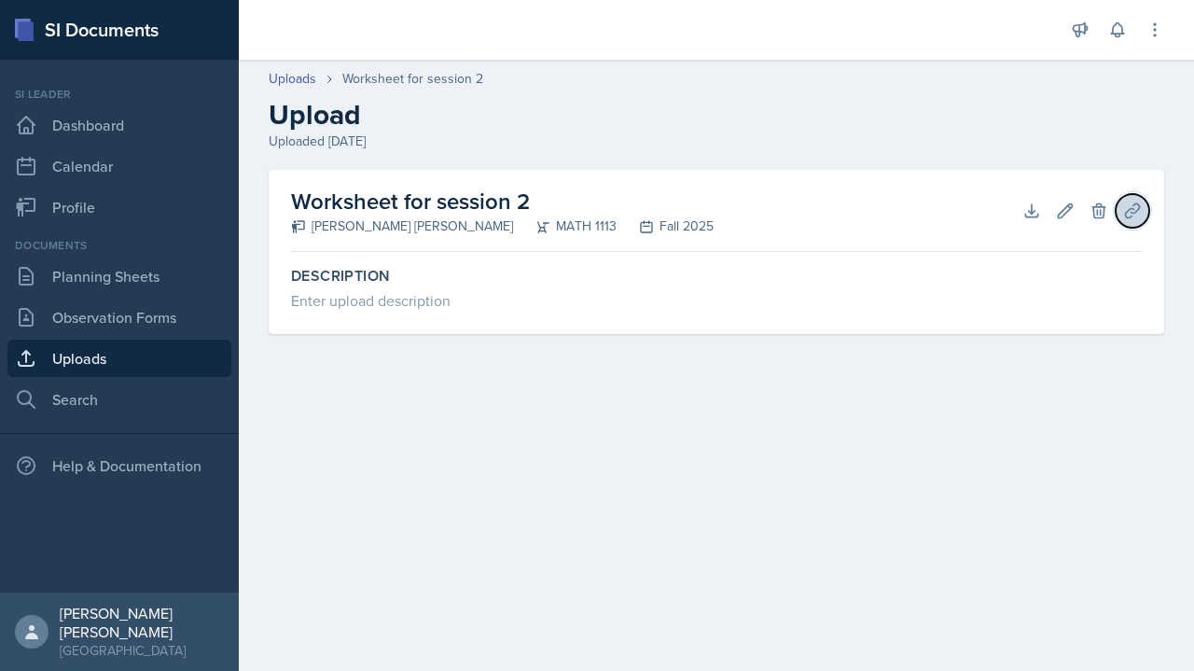
click at [1141, 216] on icon at bounding box center [1132, 210] width 19 height 19
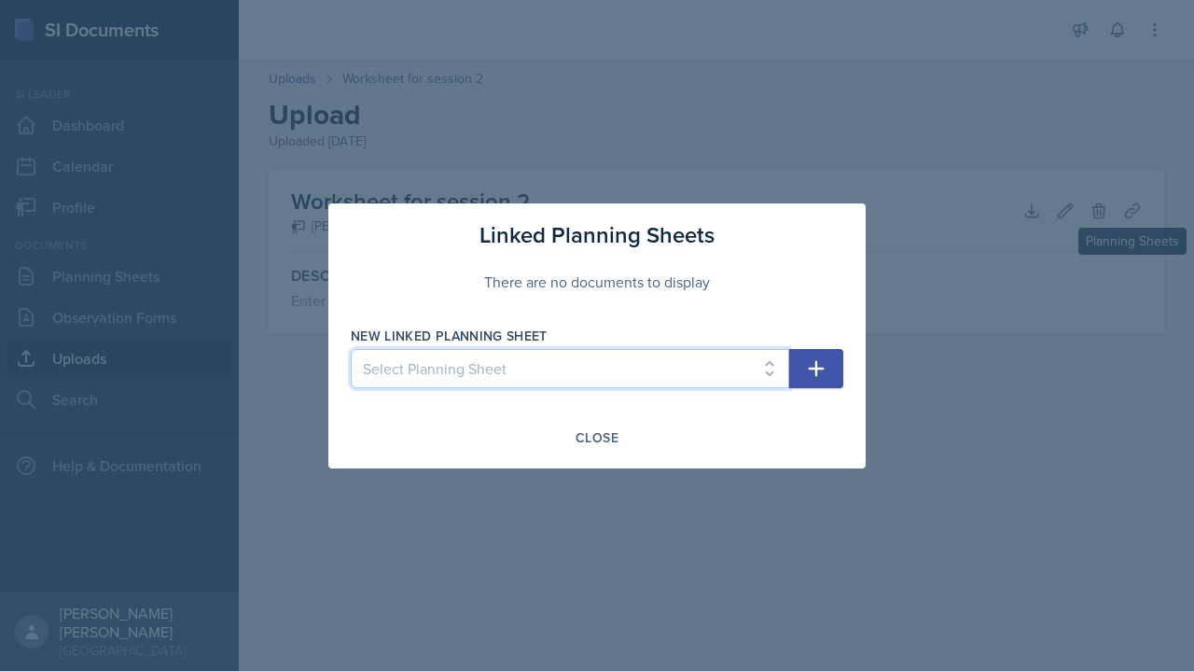
click at [722, 367] on select "Select Planning Sheet [DATE] [DATE] [DATE]" at bounding box center [570, 368] width 438 height 39
select select "9366c8f1-62a1-4567-988b-7c35ec4c9bb4"
click at [351, 349] on select "Select Planning Sheet [DATE] [DATE] [DATE]" at bounding box center [570, 368] width 438 height 39
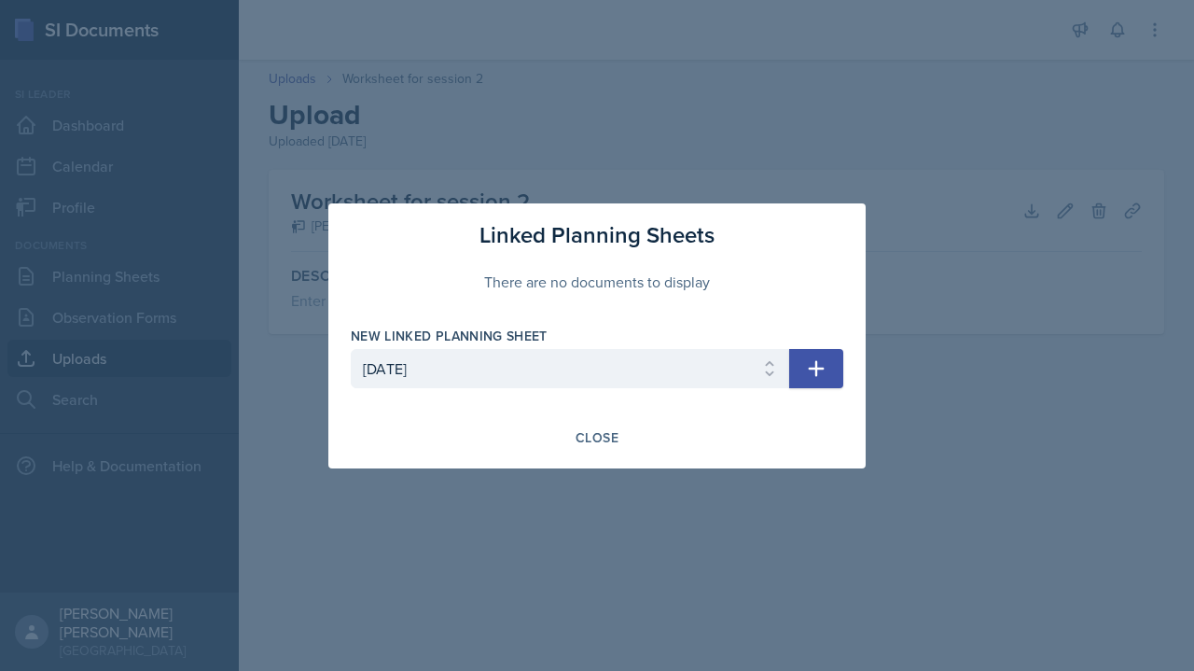
click at [940, 264] on div at bounding box center [597, 335] width 1194 height 671
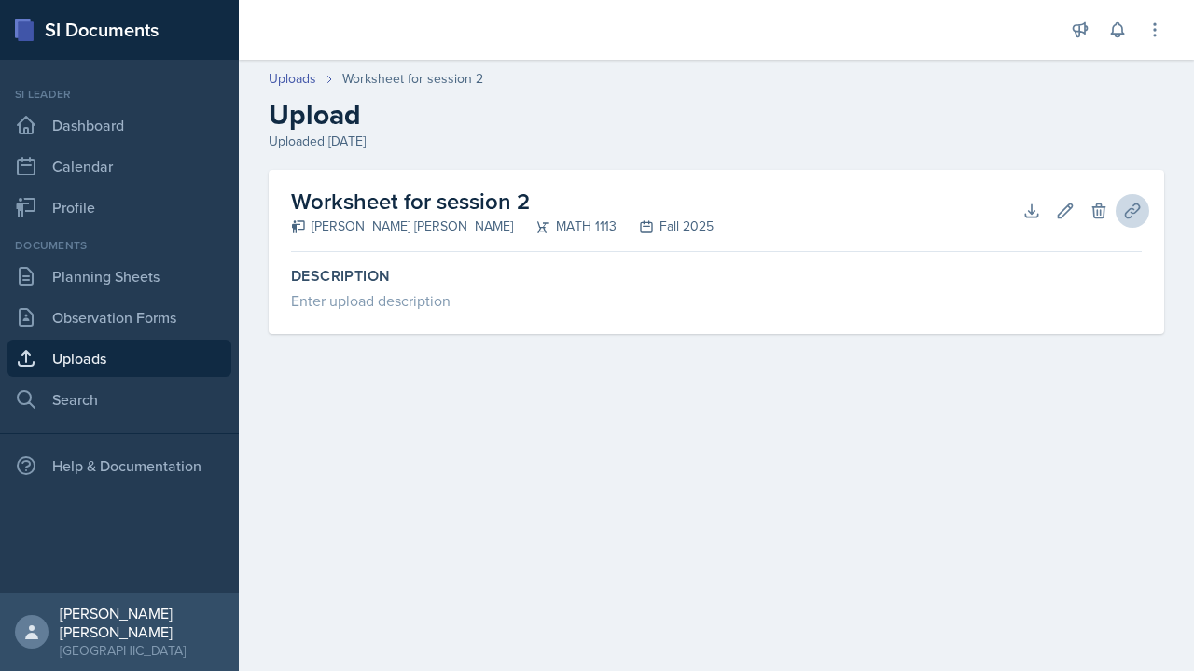
click at [1127, 223] on button "Planning Sheets" at bounding box center [1132, 211] width 34 height 34
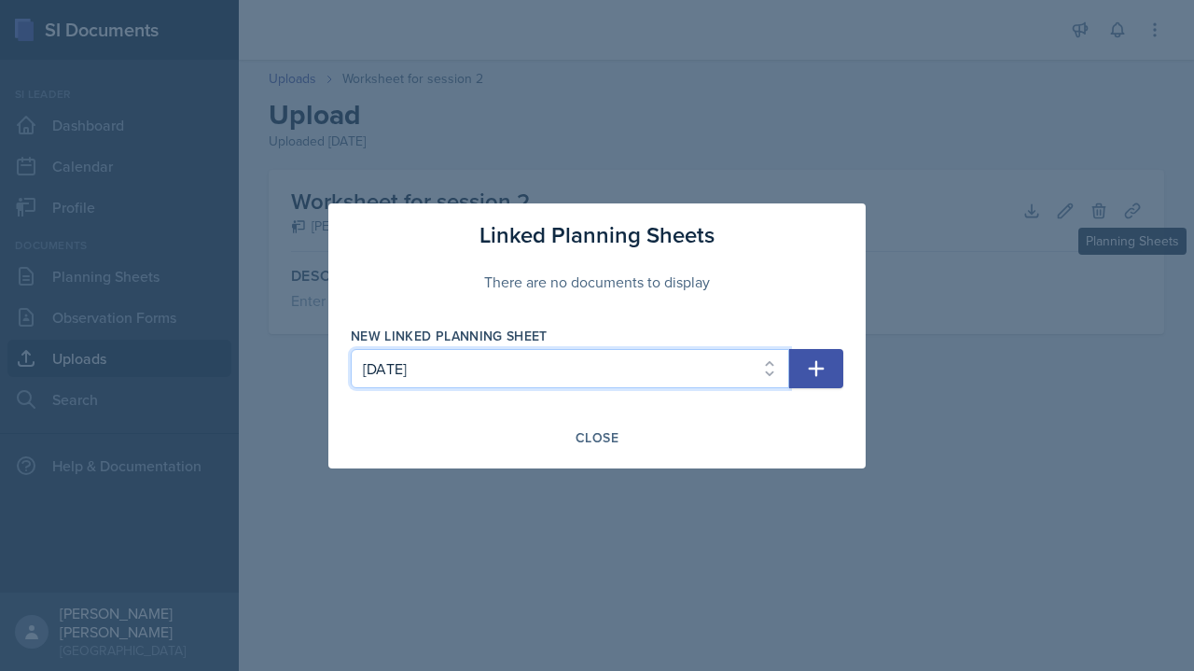
click at [746, 375] on select "Select Planning Sheet [DATE] [DATE] [DATE]" at bounding box center [570, 368] width 438 height 39
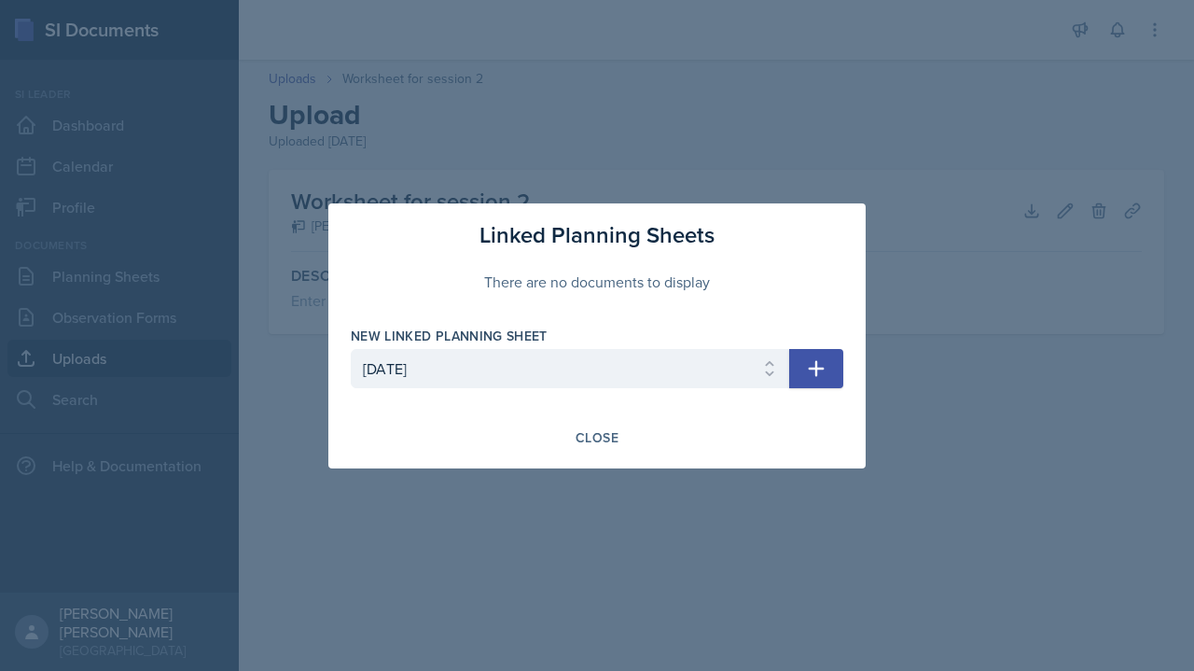
click at [828, 372] on button "button" at bounding box center [816, 368] width 54 height 39
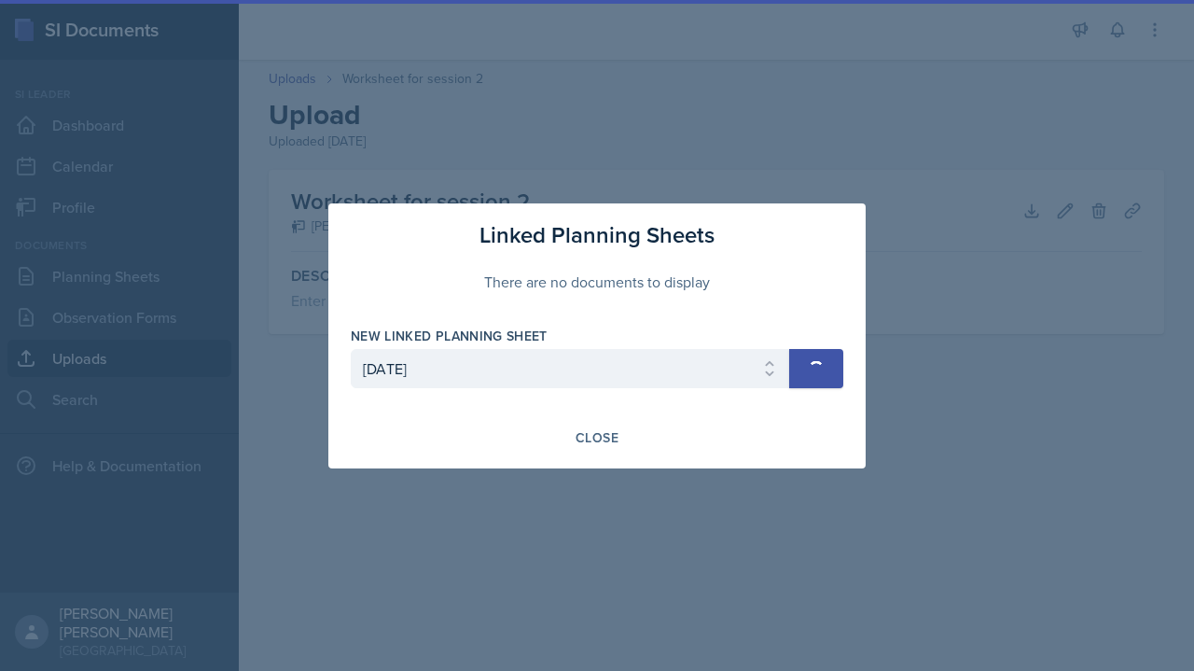
select select
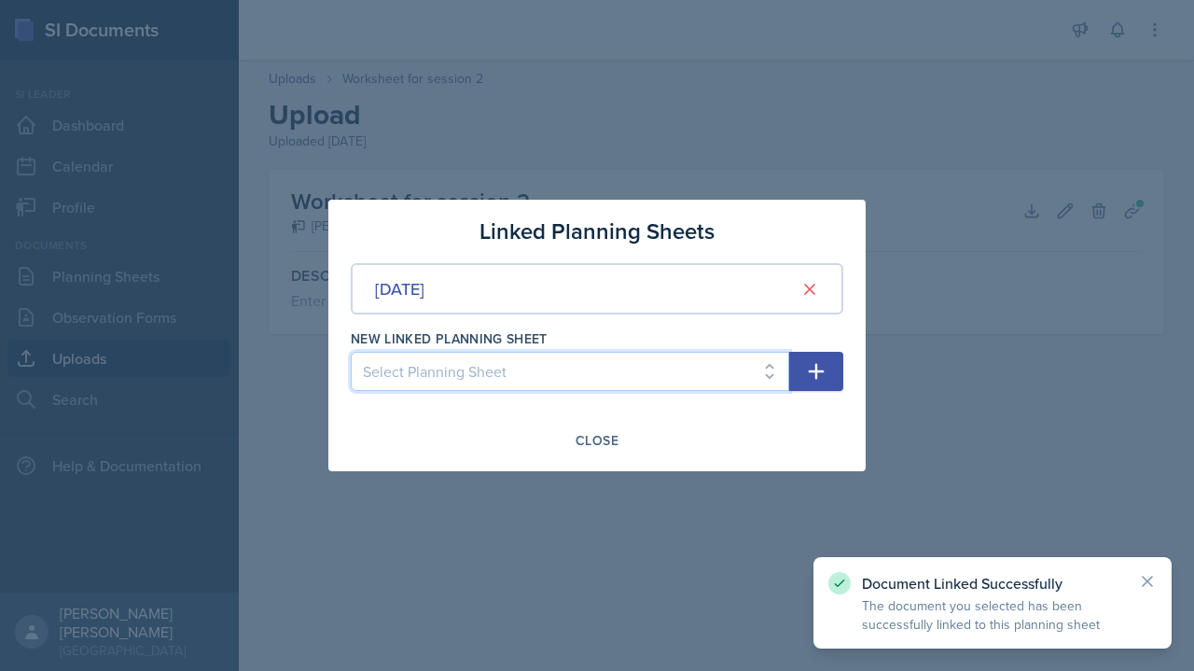
click at [729, 381] on select "Select Planning Sheet [DATE] [DATE]" at bounding box center [570, 371] width 438 height 39
click at [850, 224] on div "Linked Planning Sheets [DATE] New Linked Planning Sheet Select Planning Sheet […" at bounding box center [596, 335] width 537 height 271
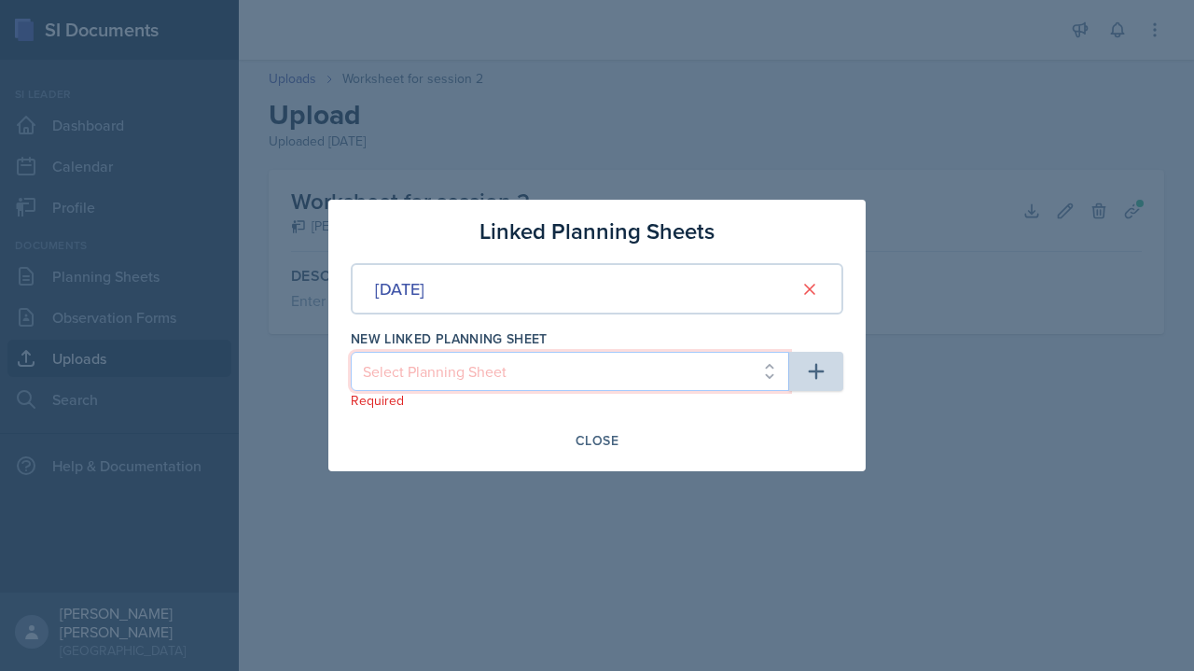
click at [727, 377] on select "Select Planning Sheet [DATE] [DATE]" at bounding box center [570, 371] width 438 height 39
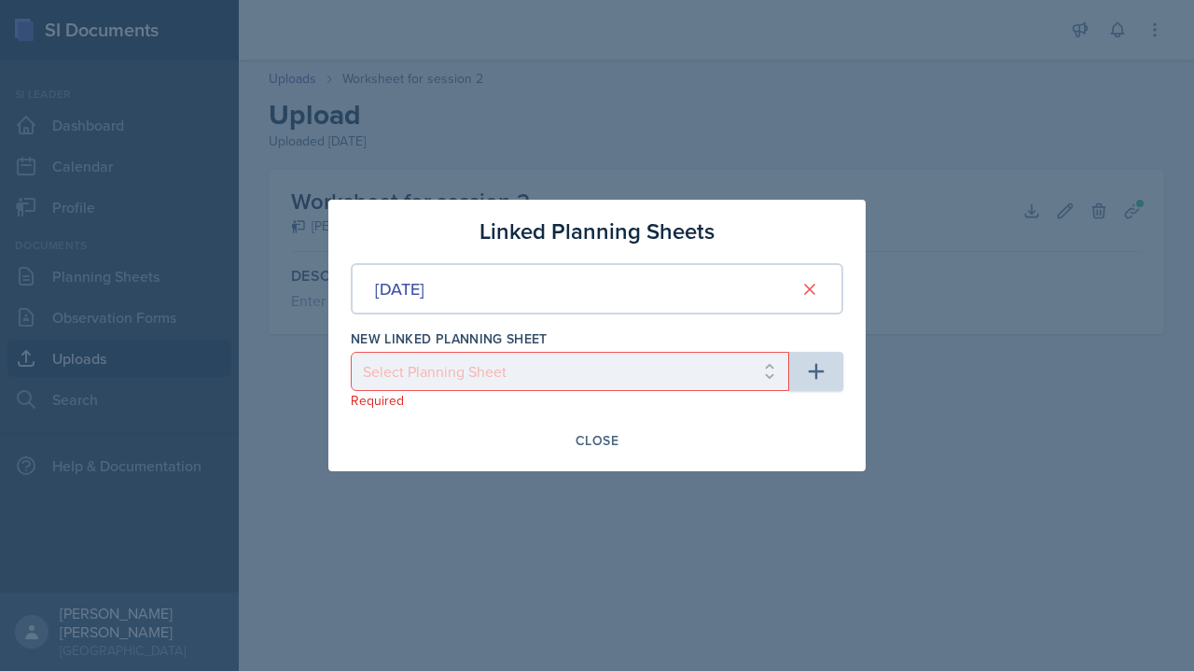
click at [852, 233] on div "Linked Planning Sheets [DATE] New Linked Planning Sheet Select Planning Sheet […" at bounding box center [596, 335] width 537 height 271
click at [1026, 246] on div at bounding box center [597, 335] width 1194 height 671
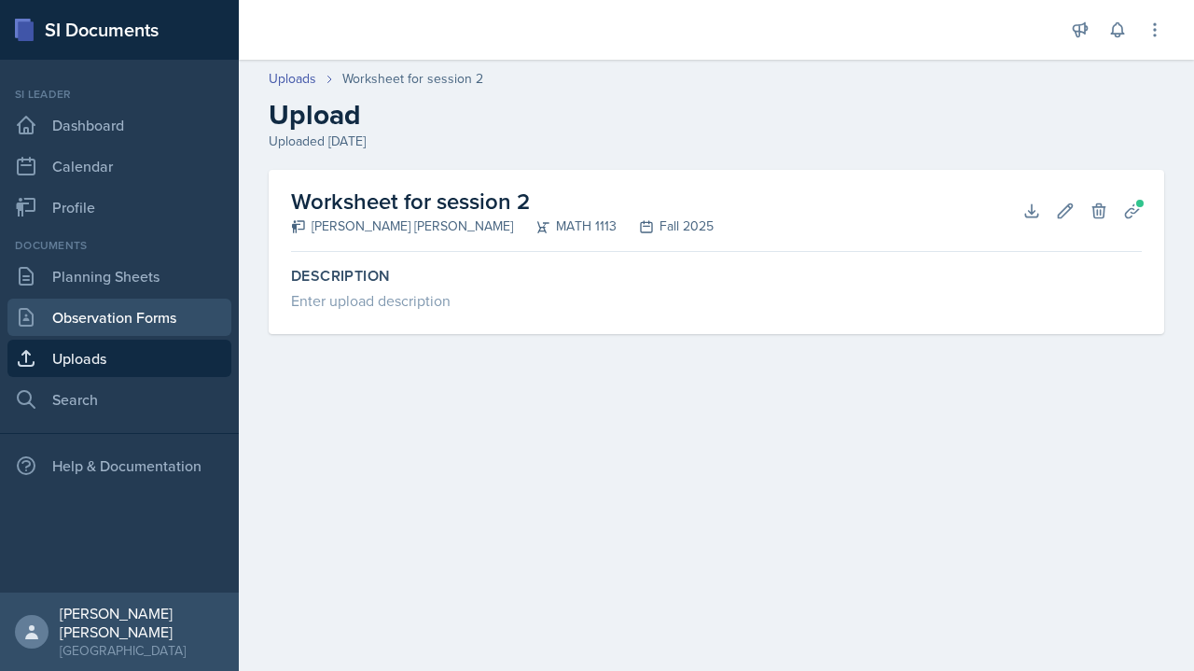
click at [50, 302] on link "Observation Forms" at bounding box center [119, 316] width 224 height 37
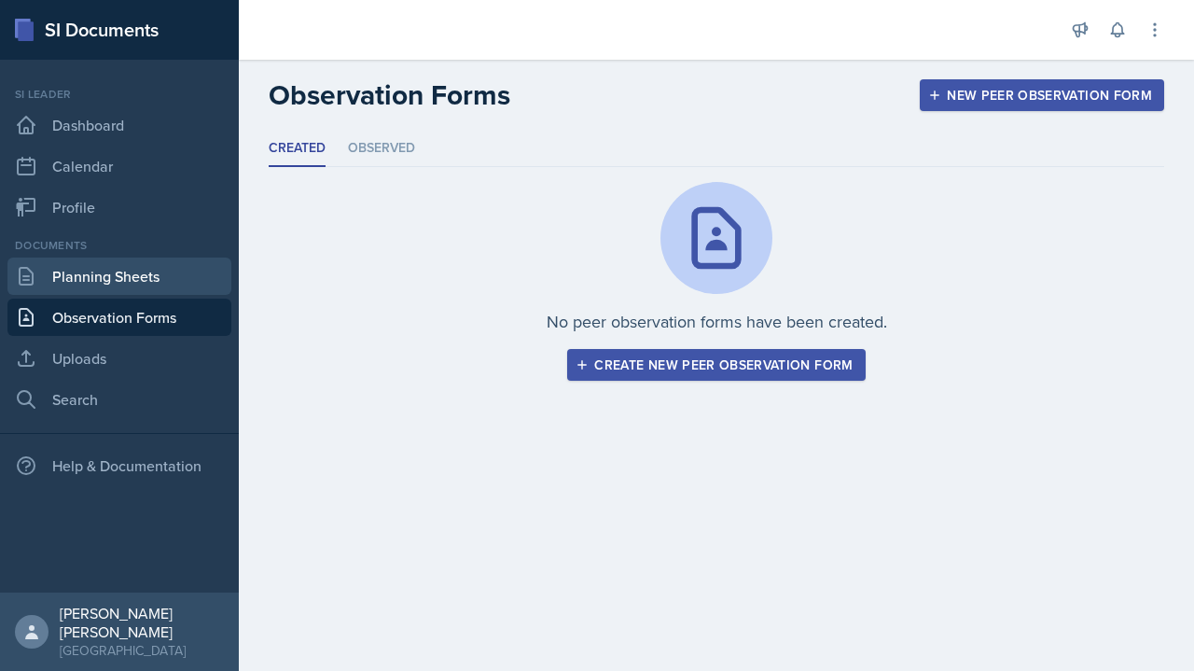
click at [60, 291] on link "Planning Sheets" at bounding box center [119, 275] width 224 height 37
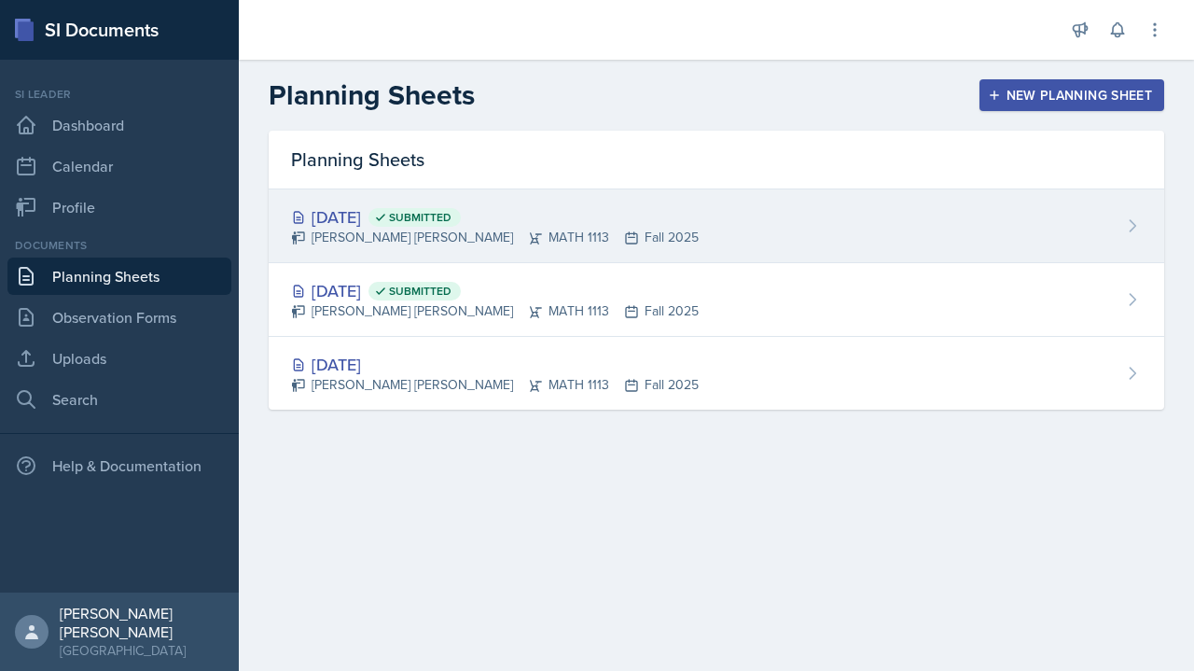
click at [903, 213] on div "[DATE] Submitted [PERSON_NAME] [PERSON_NAME] MATH 1113 Fall 2025" at bounding box center [716, 226] width 895 height 74
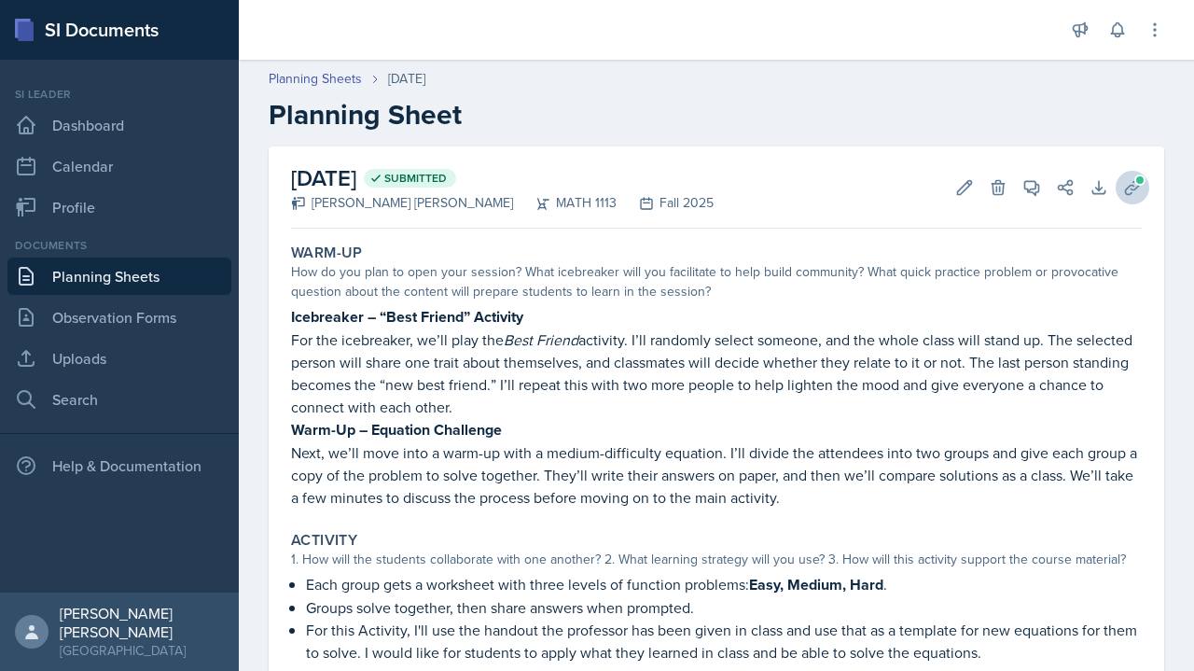
click at [1127, 192] on button "Uploads" at bounding box center [1132, 188] width 34 height 34
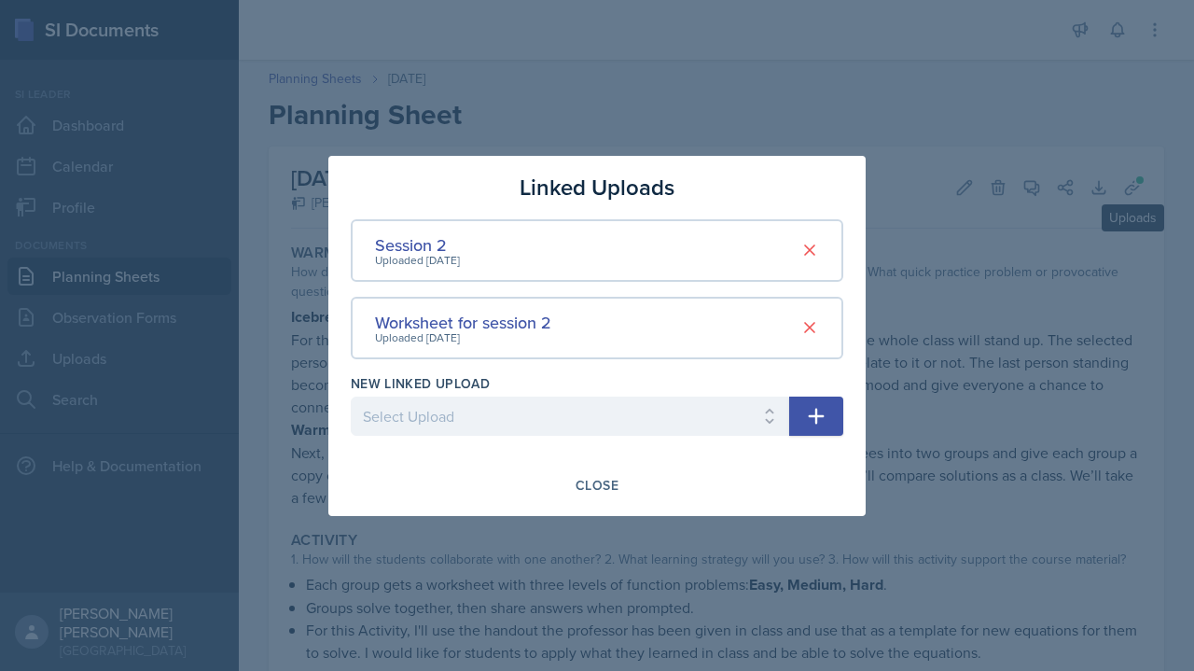
click at [502, 332] on div "Uploaded [DATE]" at bounding box center [463, 337] width 176 height 17
click at [496, 332] on div "Uploaded [DATE]" at bounding box center [463, 337] width 176 height 17
click at [1120, 187] on div at bounding box center [597, 335] width 1194 height 671
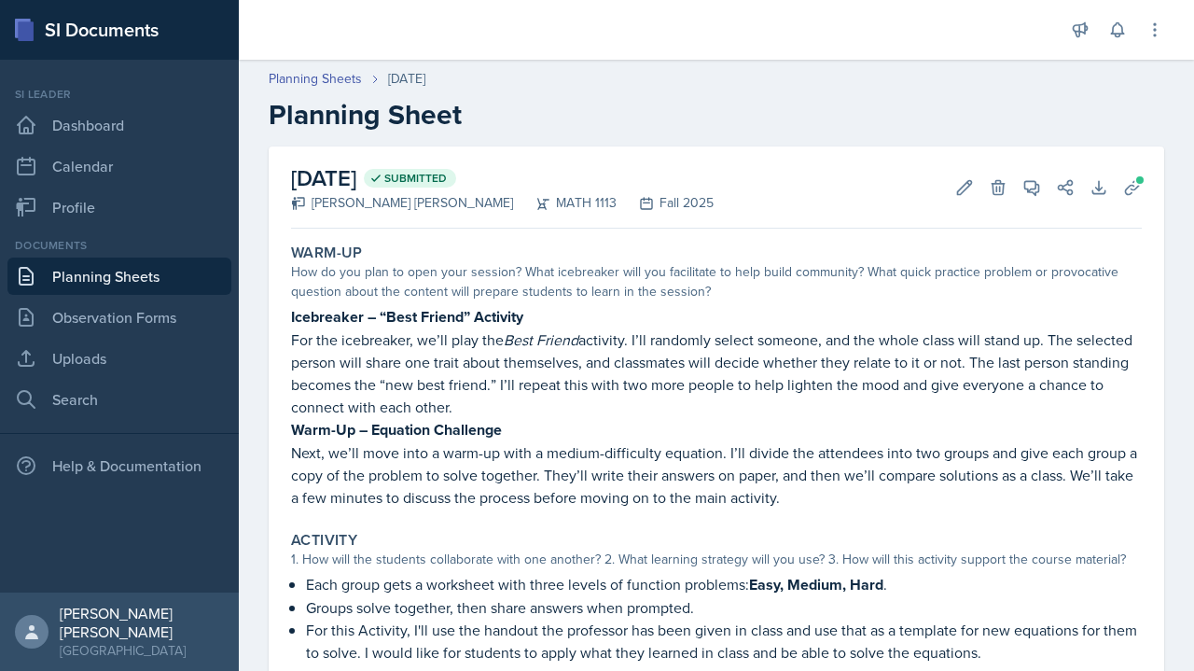
click at [1071, 160] on div "[DATE] Submitted [PERSON_NAME] [PERSON_NAME] MATH 1113 Fall 2025 Edit Delete Vi…" at bounding box center [716, 187] width 851 height 82
click at [1035, 480] on p "Next, we’ll move into a warm-up with a medium-difficulty equation. I’ll divide …" at bounding box center [716, 474] width 851 height 67
